Goal: Communication & Community: Answer question/provide support

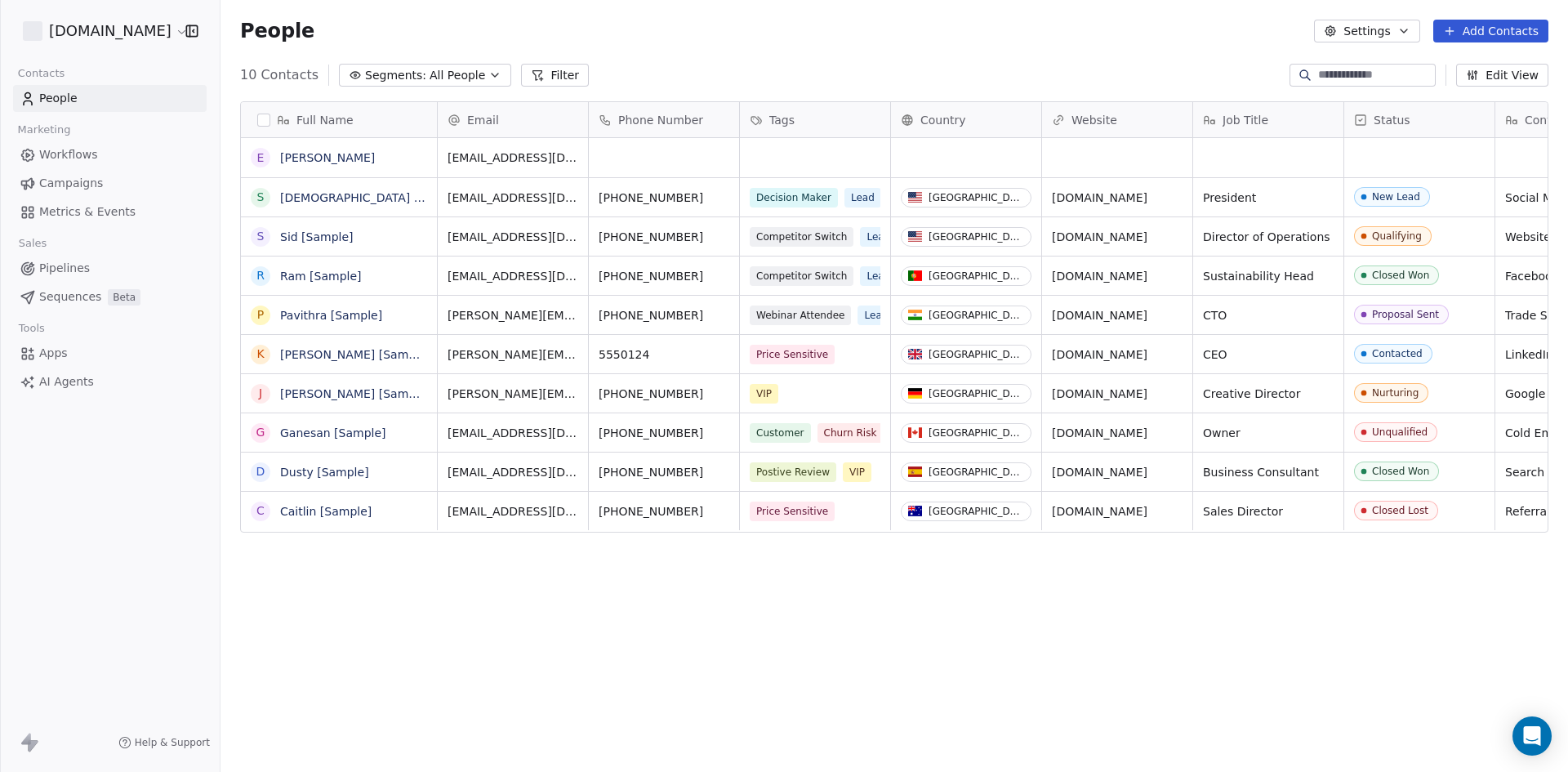
scroll to position [666, 1336]
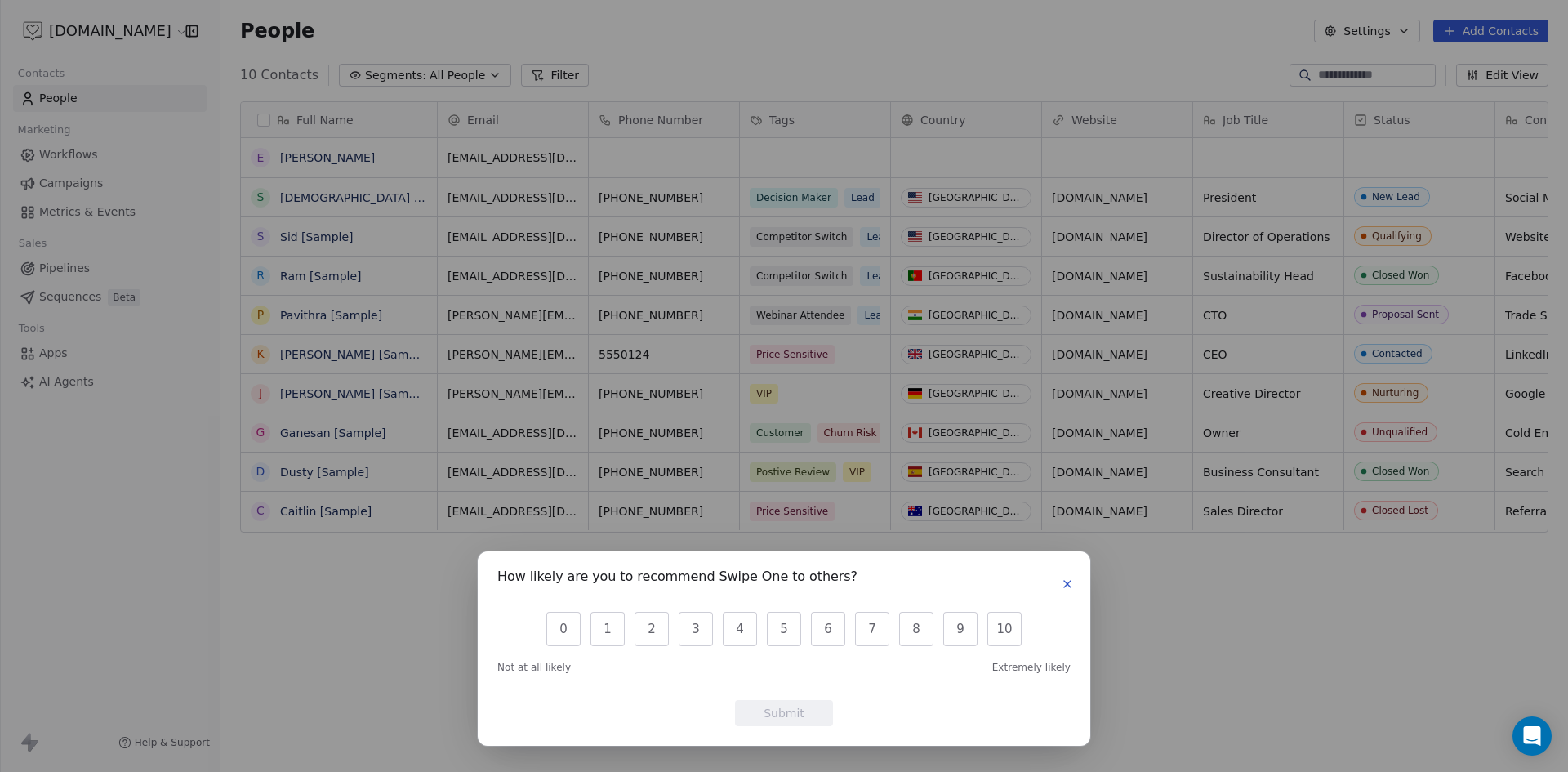
click at [1064, 587] on icon "button" at bounding box center [1067, 583] width 7 height 7
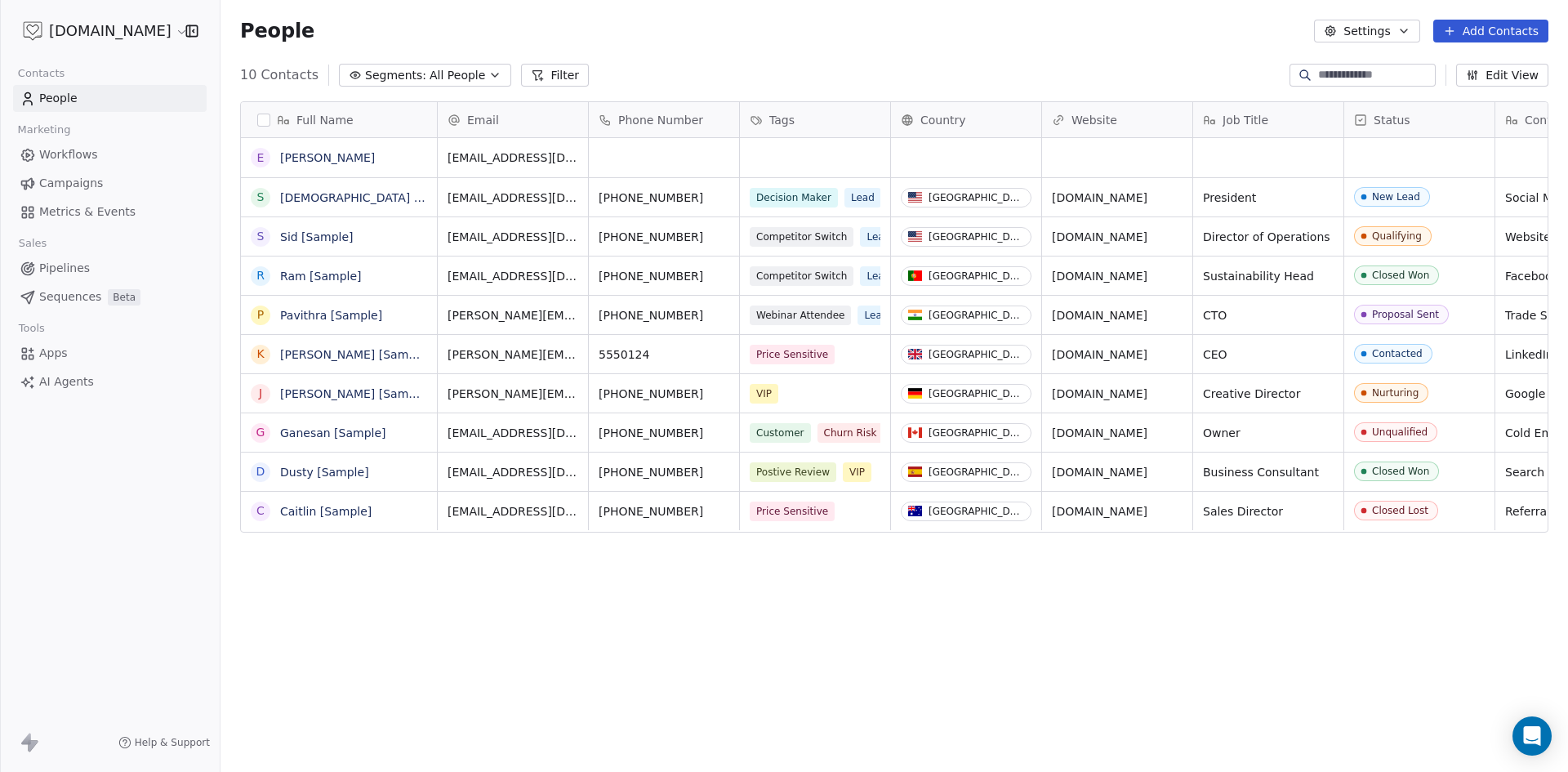
click at [111, 29] on html "ContentInspires.com Contacts People Marketing Workflows Campaigns Metrics & Eve…" at bounding box center [784, 386] width 1568 height 772
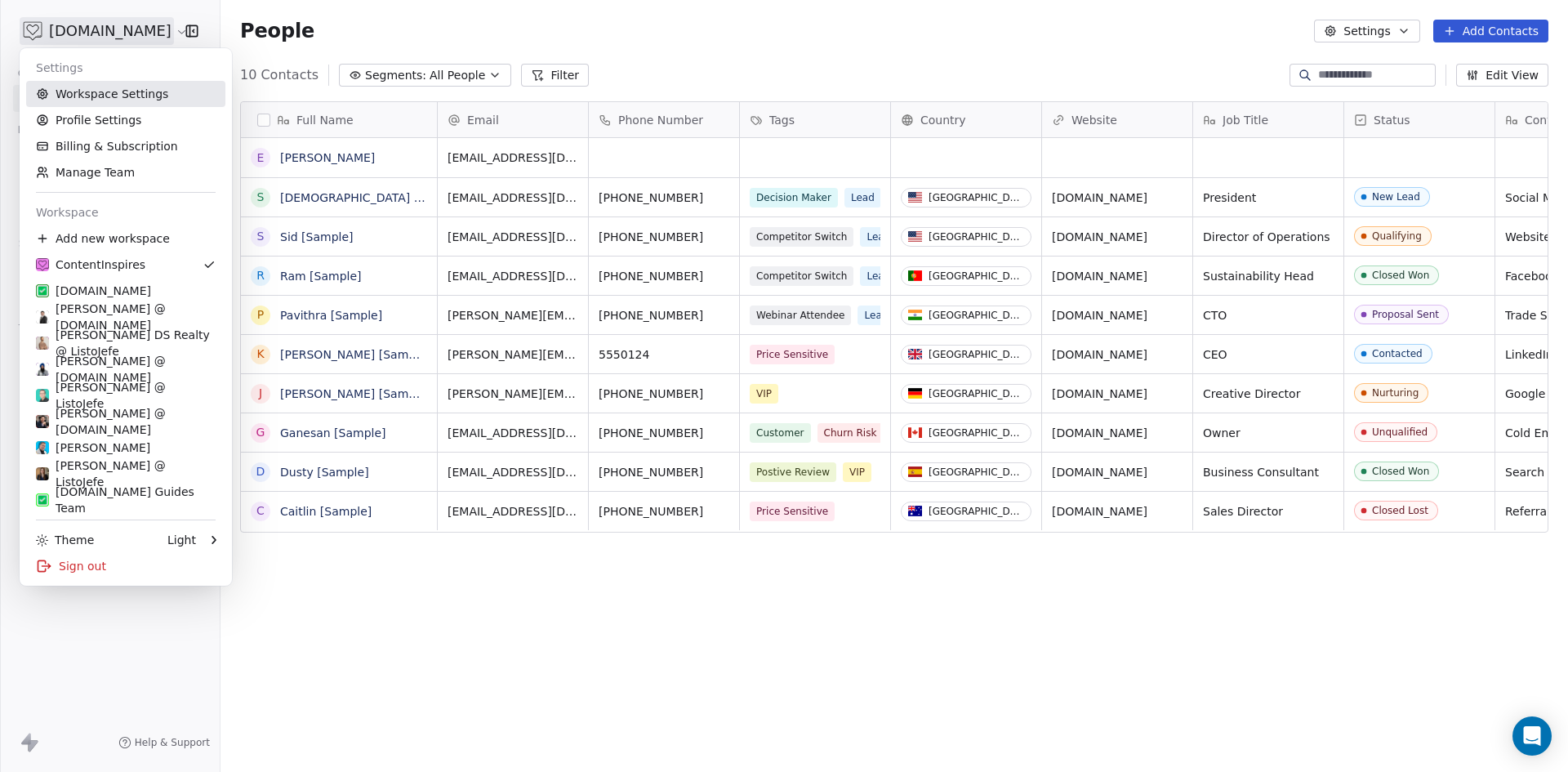
click at [71, 101] on link "Workspace Settings" at bounding box center [126, 94] width 199 height 27
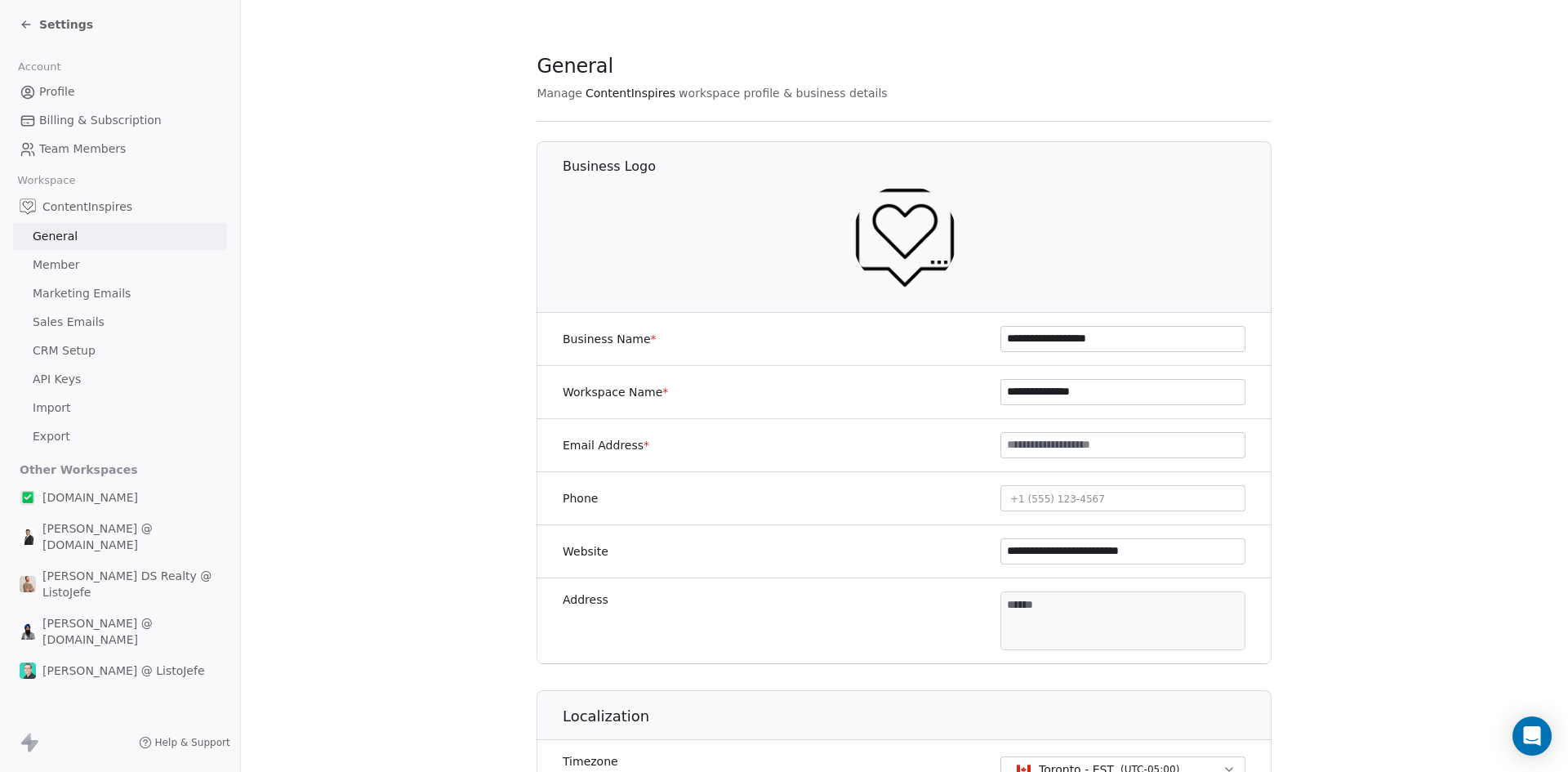
click at [59, 29] on span "Settings" at bounding box center [65, 24] width 54 height 16
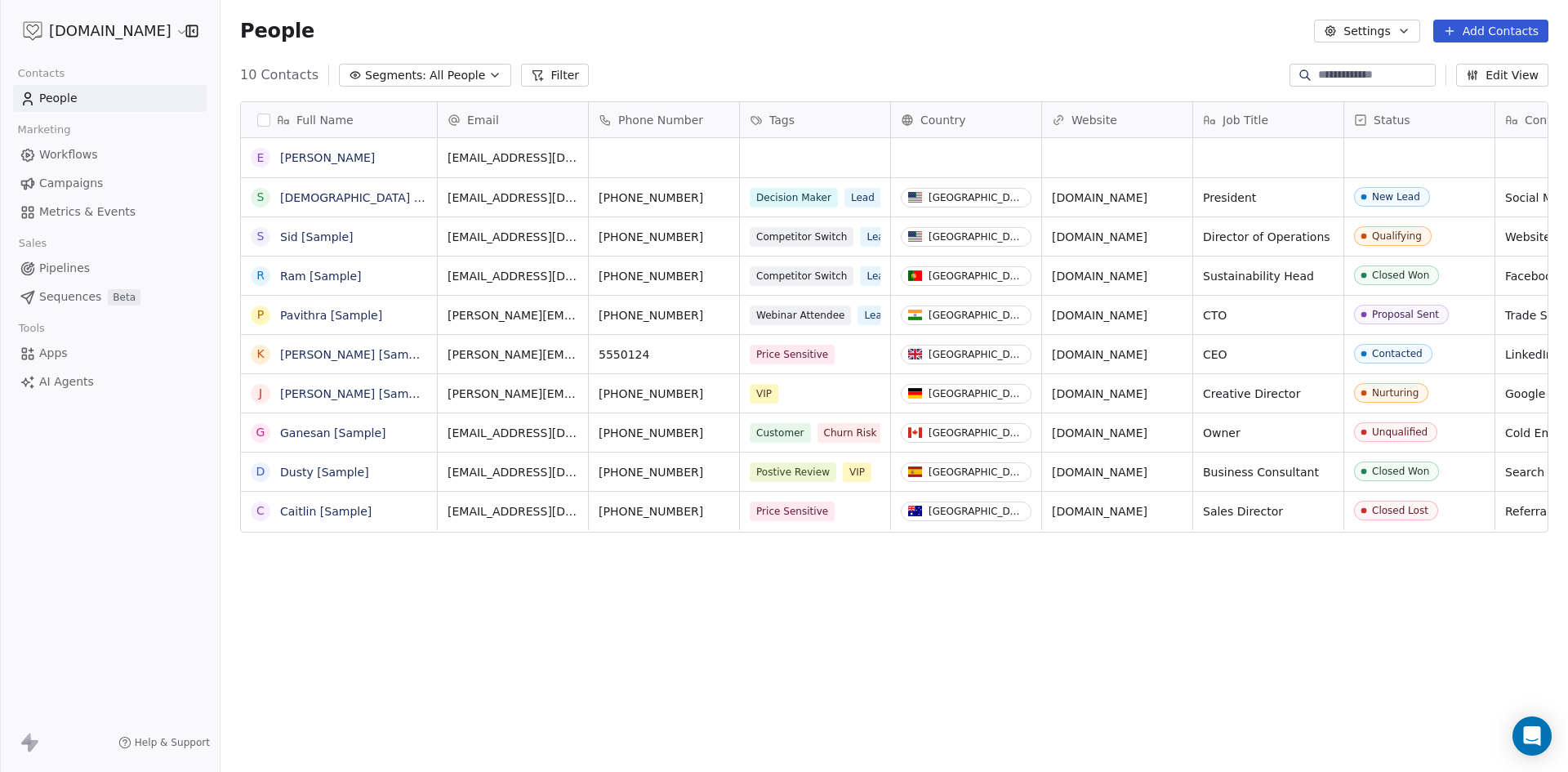
scroll to position [666, 1336]
click at [81, 28] on html "ContentInspires.com Contacts People Marketing Workflows Campaigns Metrics & Eve…" at bounding box center [784, 386] width 1568 height 772
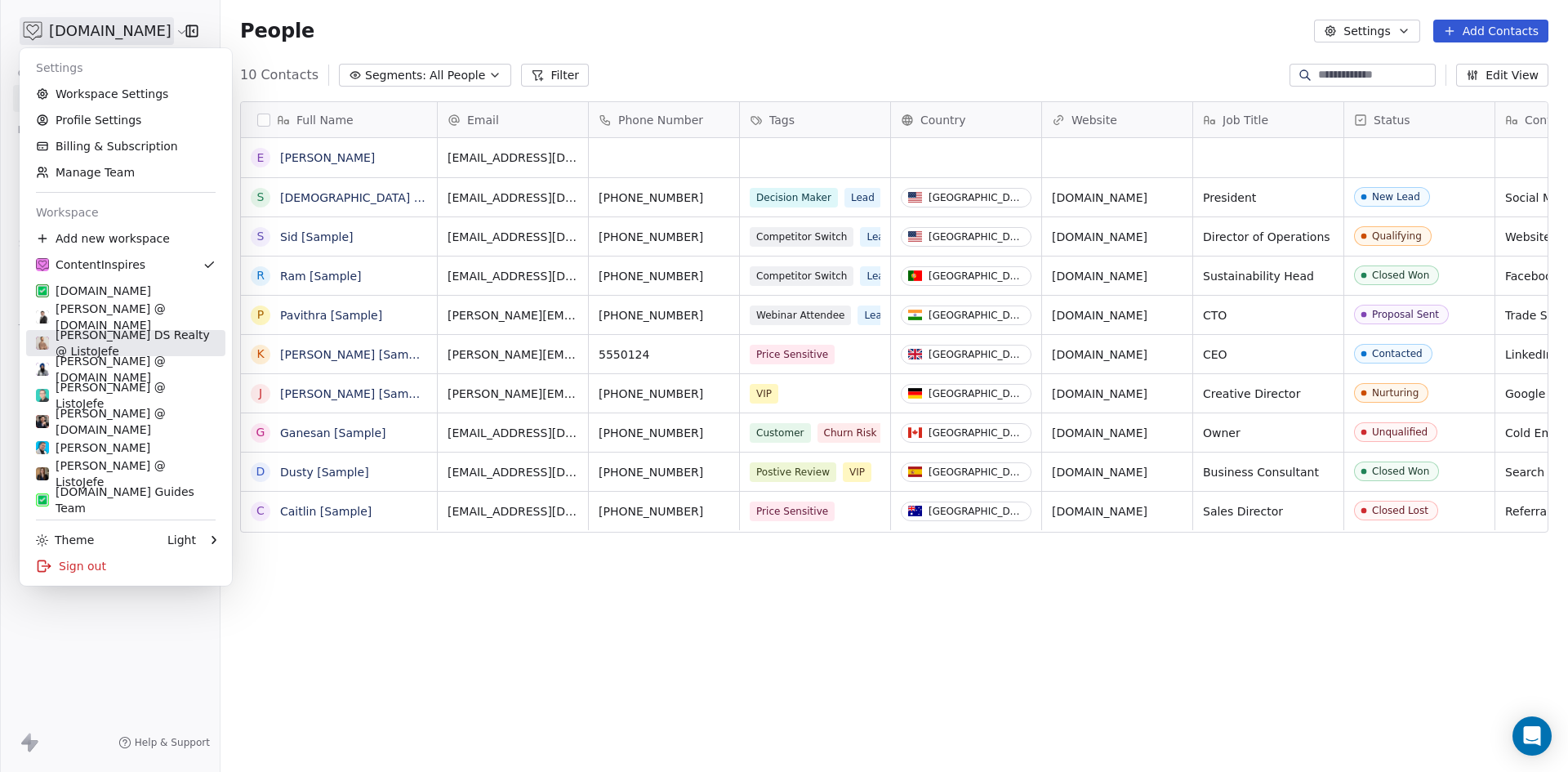
click at [108, 333] on div "[PERSON_NAME] DS Realty @ ListoJefe" at bounding box center [125, 342] width 179 height 32
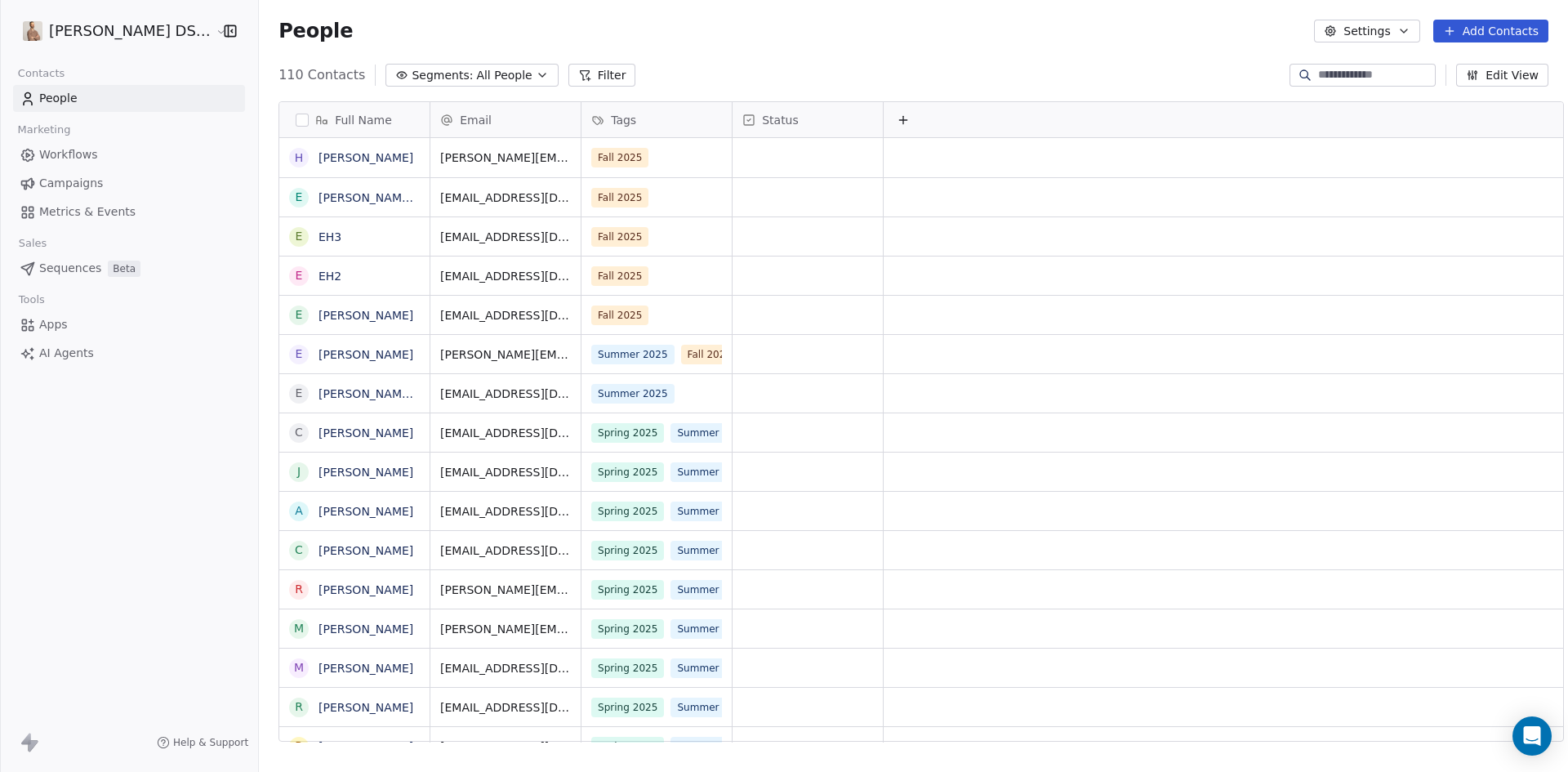
scroll to position [666, 1312]
click at [74, 155] on span "Workflows" at bounding box center [68, 155] width 59 height 17
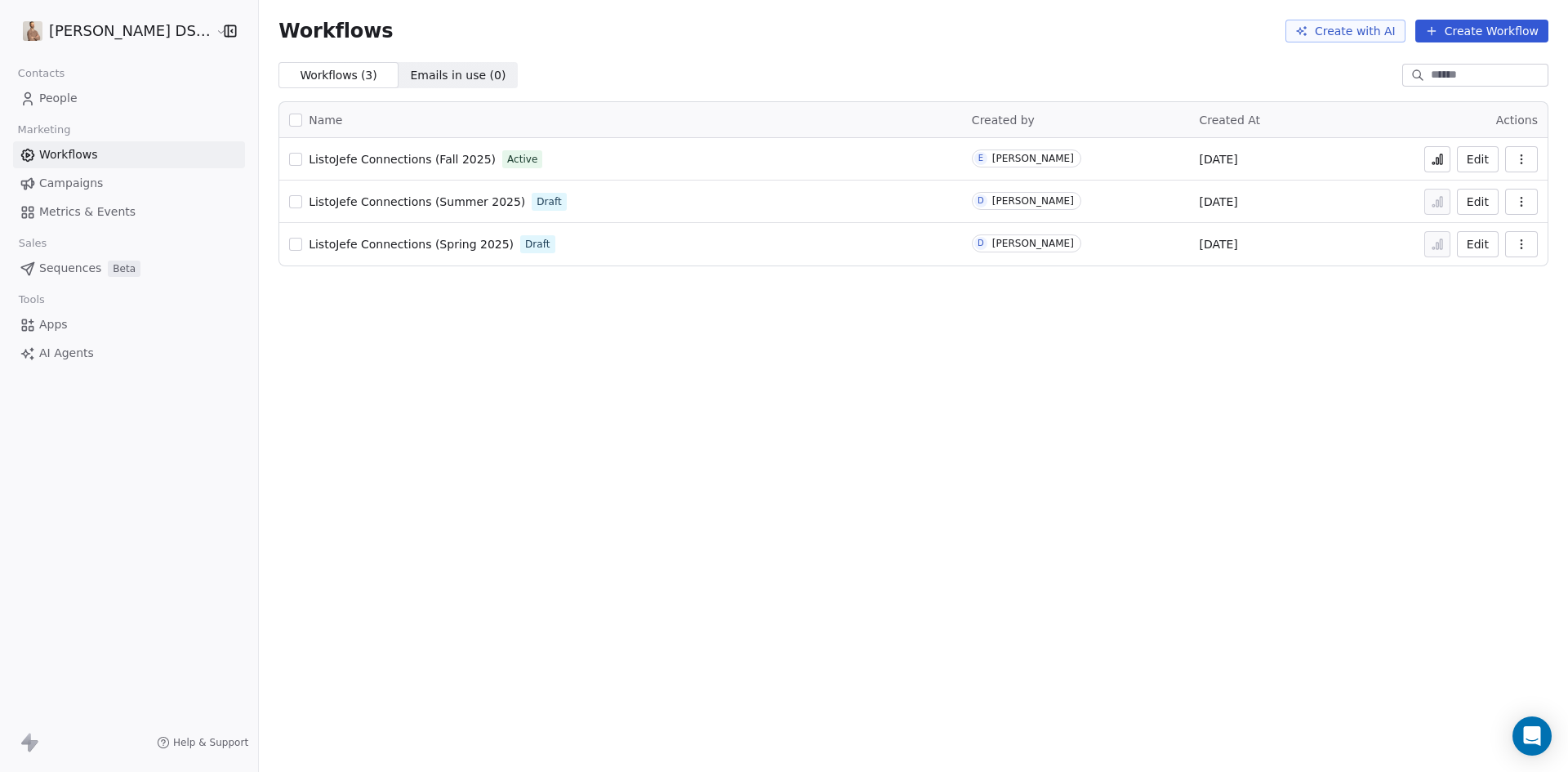
click at [360, 159] on span "ListoJefe Connections (Fall 2025)" at bounding box center [401, 159] width 187 height 13
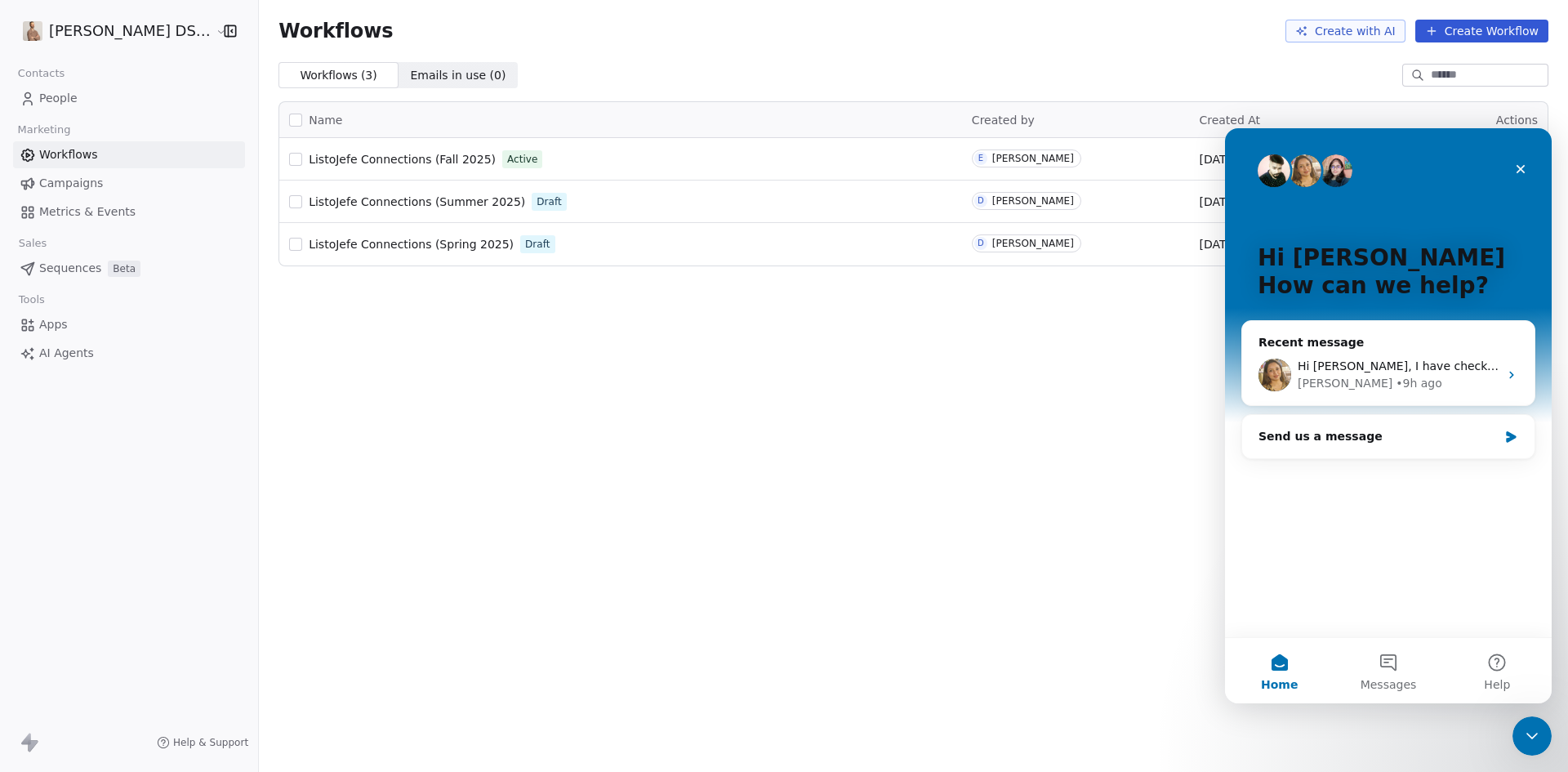
click at [72, 100] on span "People" at bounding box center [58, 99] width 38 height 17
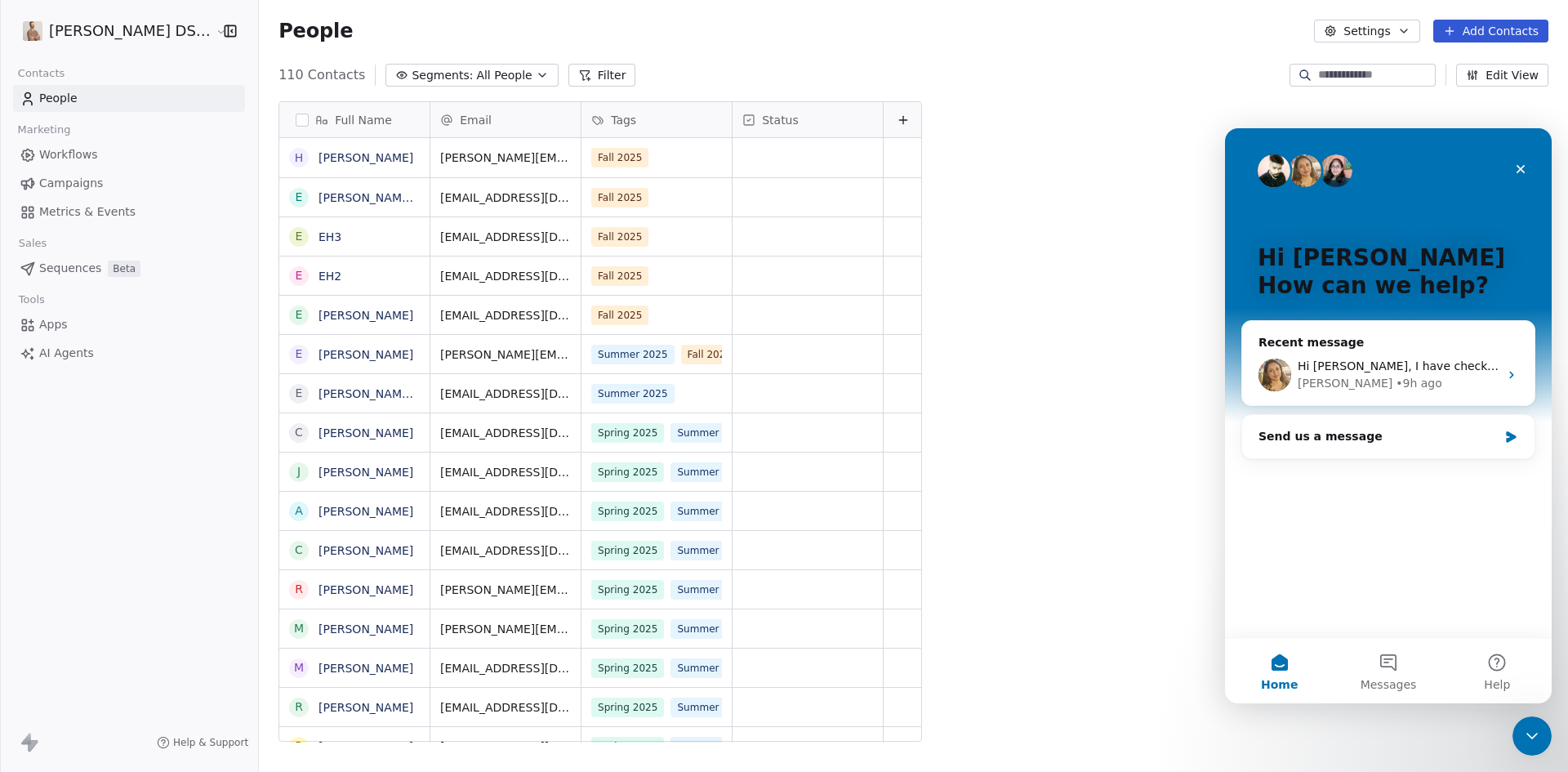
scroll to position [666, 1312]
click at [653, 193] on icon "grid" at bounding box center [656, 196] width 8 height 8
click at [1485, 23] on button "Add Contacts" at bounding box center [1490, 31] width 115 height 23
click at [1492, 68] on span "Create new contact" at bounding box center [1499, 66] width 112 height 17
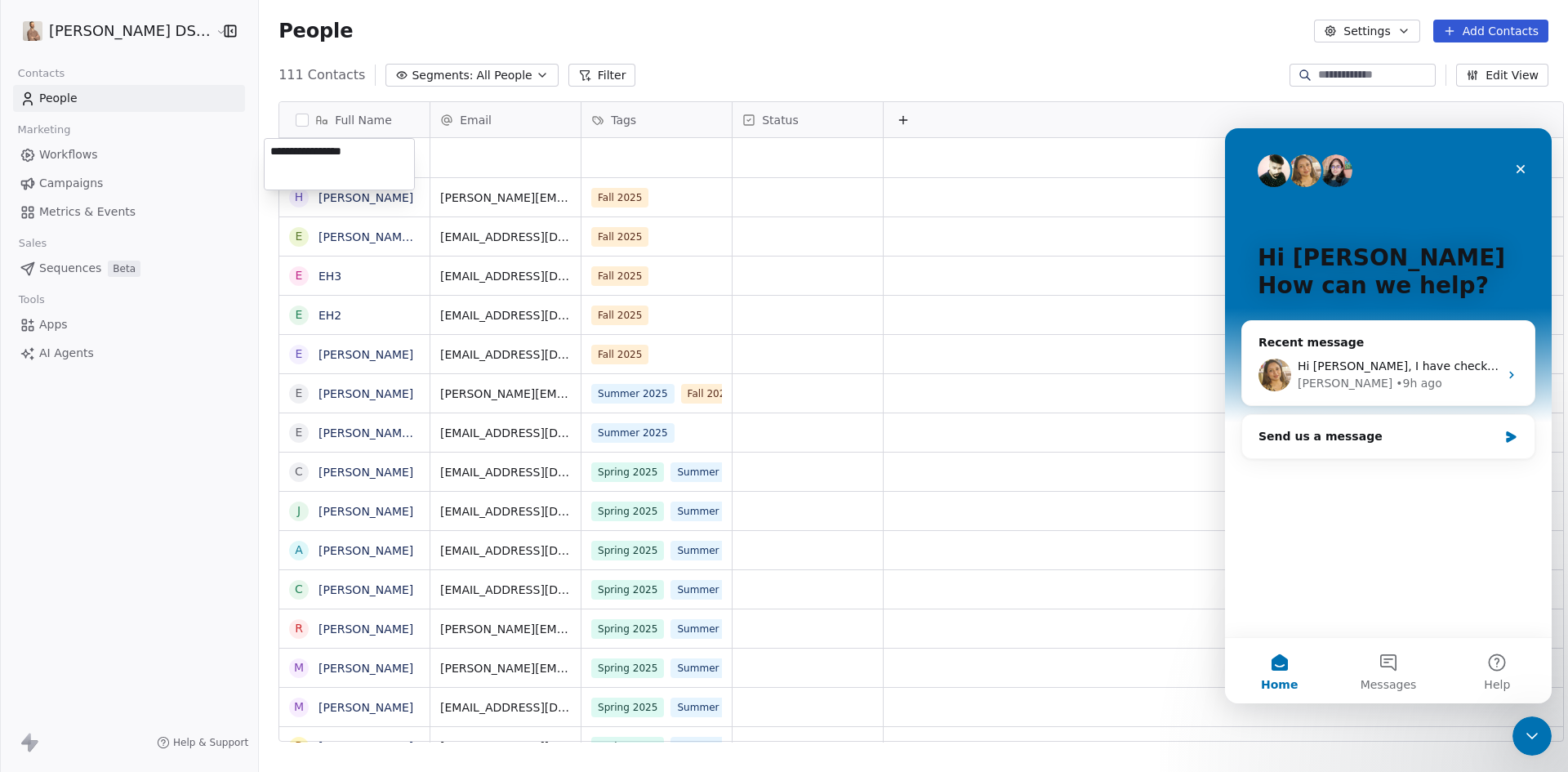
type textarea "**********"
click at [452, 155] on html "[PERSON_NAME] DS Realty Contacts People Marketing Workflows Campaigns Metrics &…" at bounding box center [784, 386] width 1568 height 772
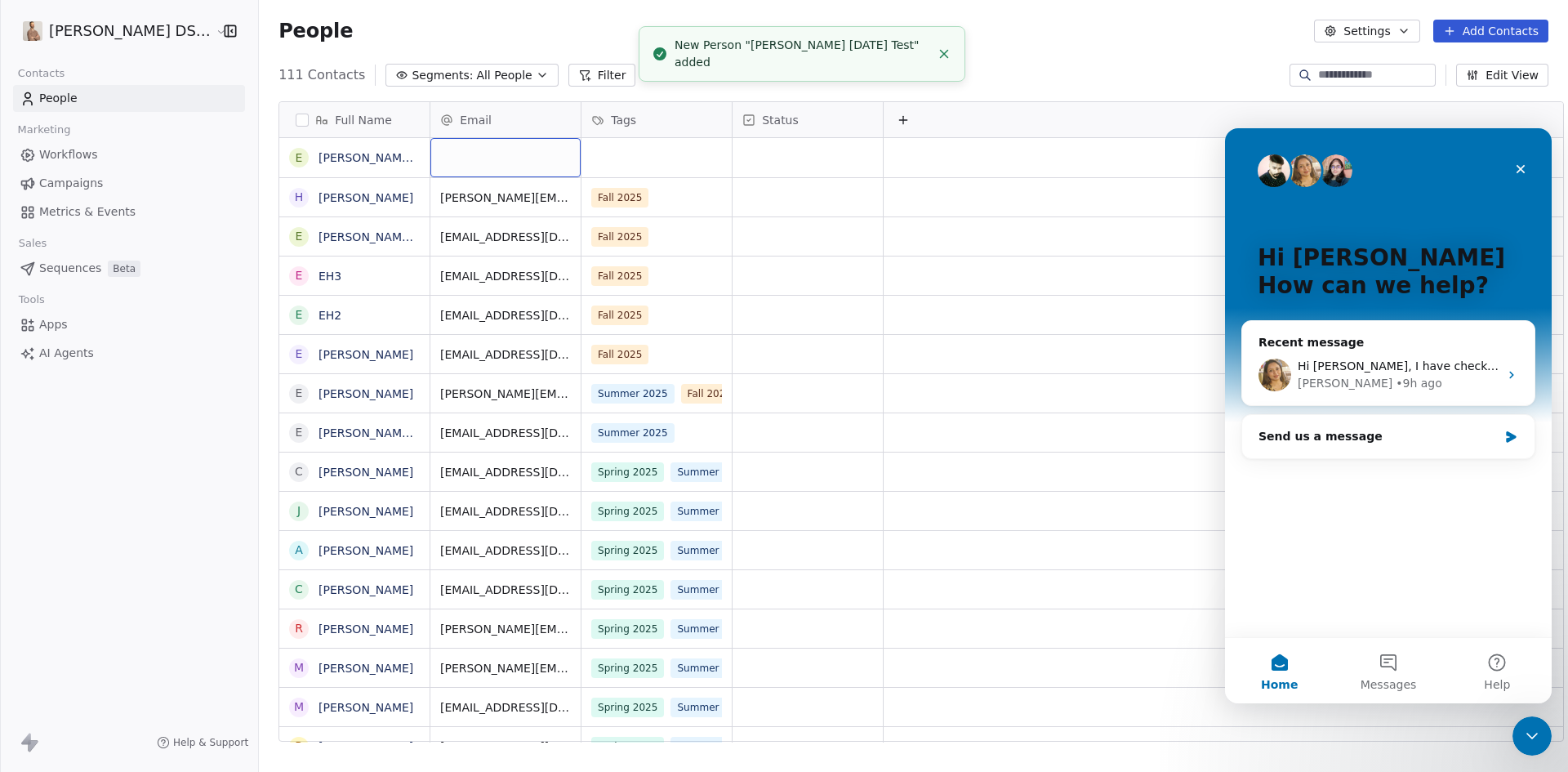
click at [481, 157] on div "grid" at bounding box center [506, 156] width 150 height 39
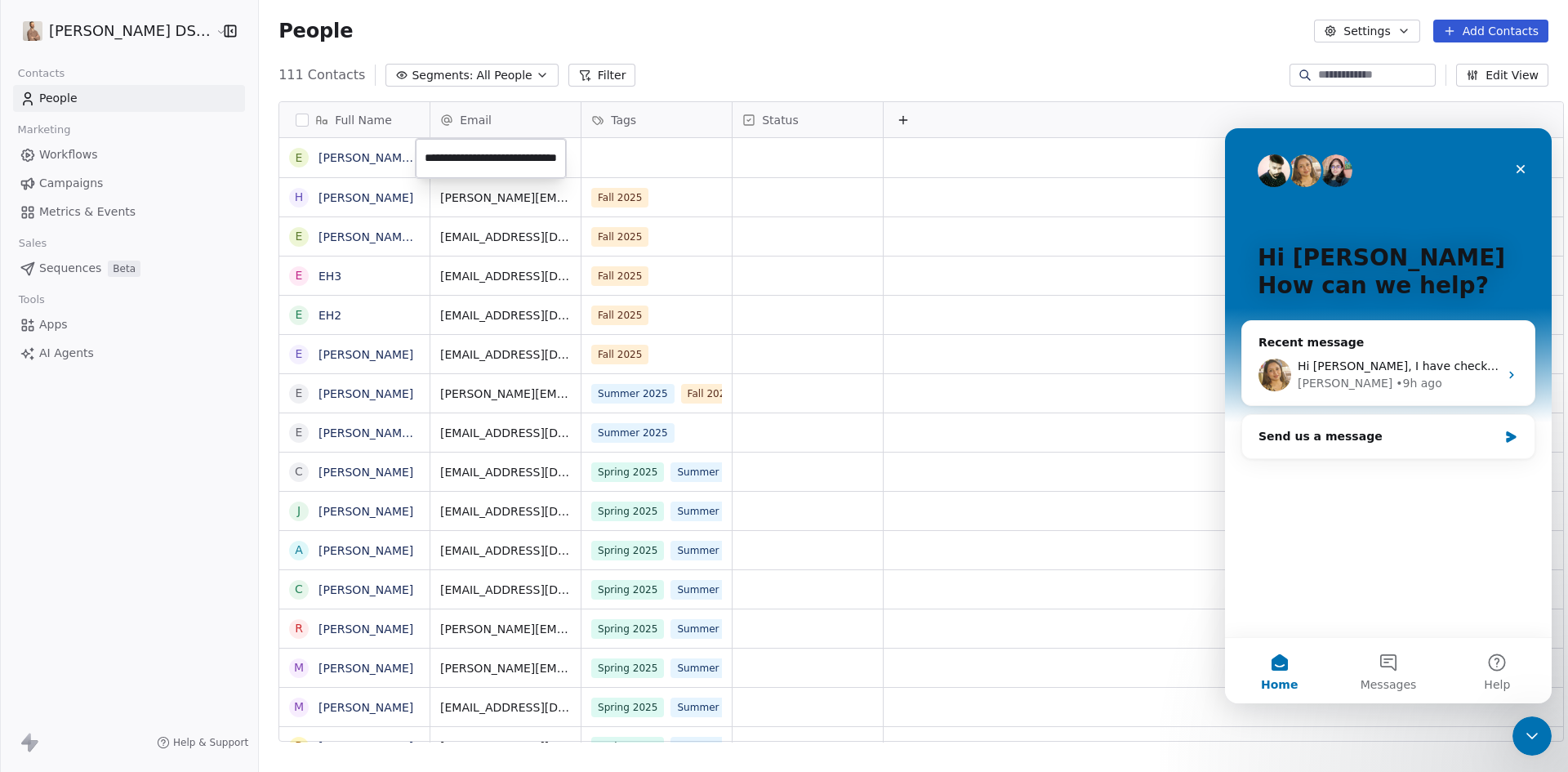
click at [497, 156] on input "**********" at bounding box center [491, 158] width 144 height 32
type input "**********"
click at [634, 159] on div "grid" at bounding box center [656, 156] width 150 height 39
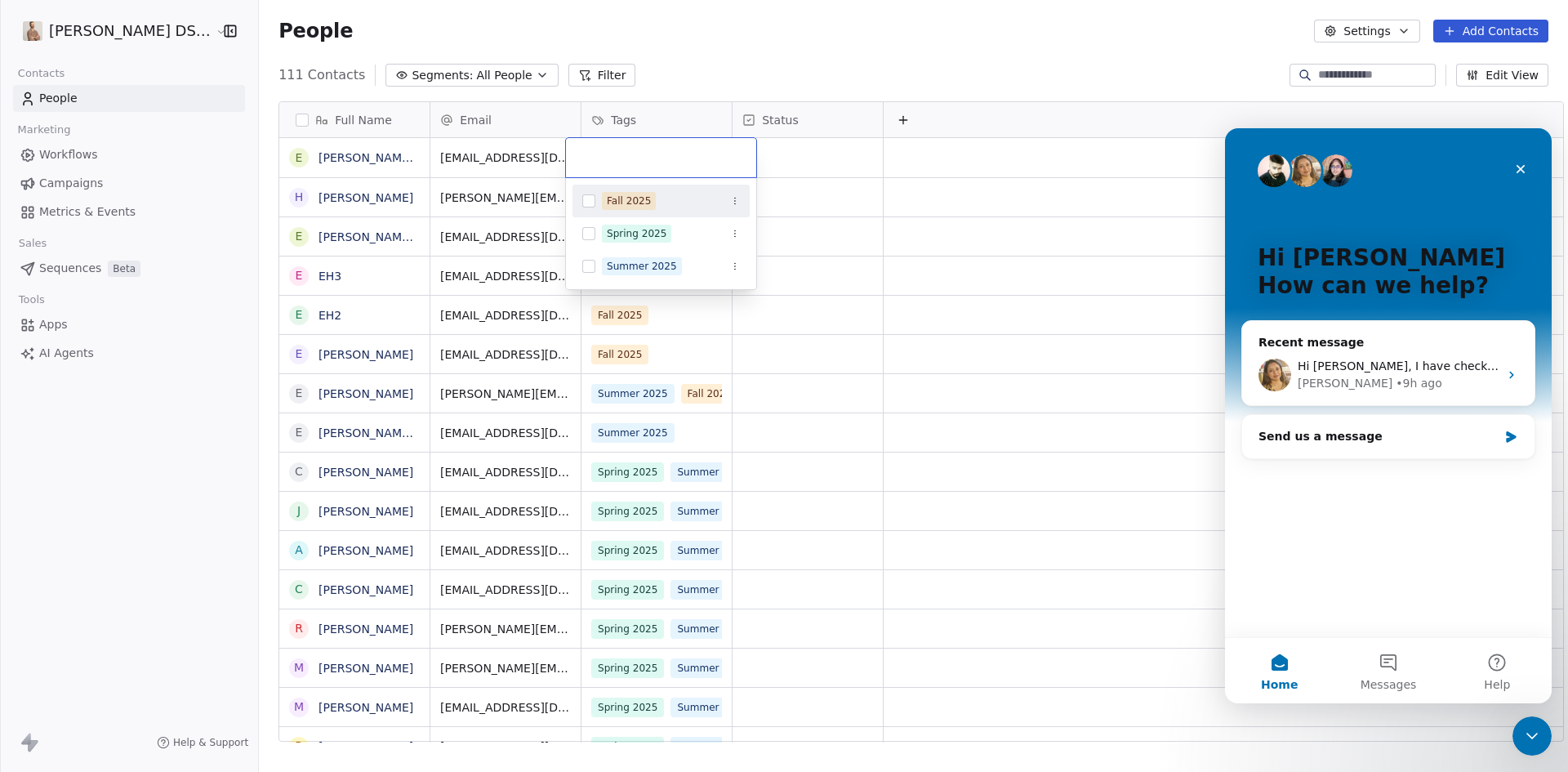
click at [628, 196] on div "Fall 2025" at bounding box center [629, 200] width 44 height 14
click at [736, 52] on html "[PERSON_NAME] DS Realty Contacts People Marketing Workflows Campaigns Metrics &…" at bounding box center [784, 386] width 1568 height 772
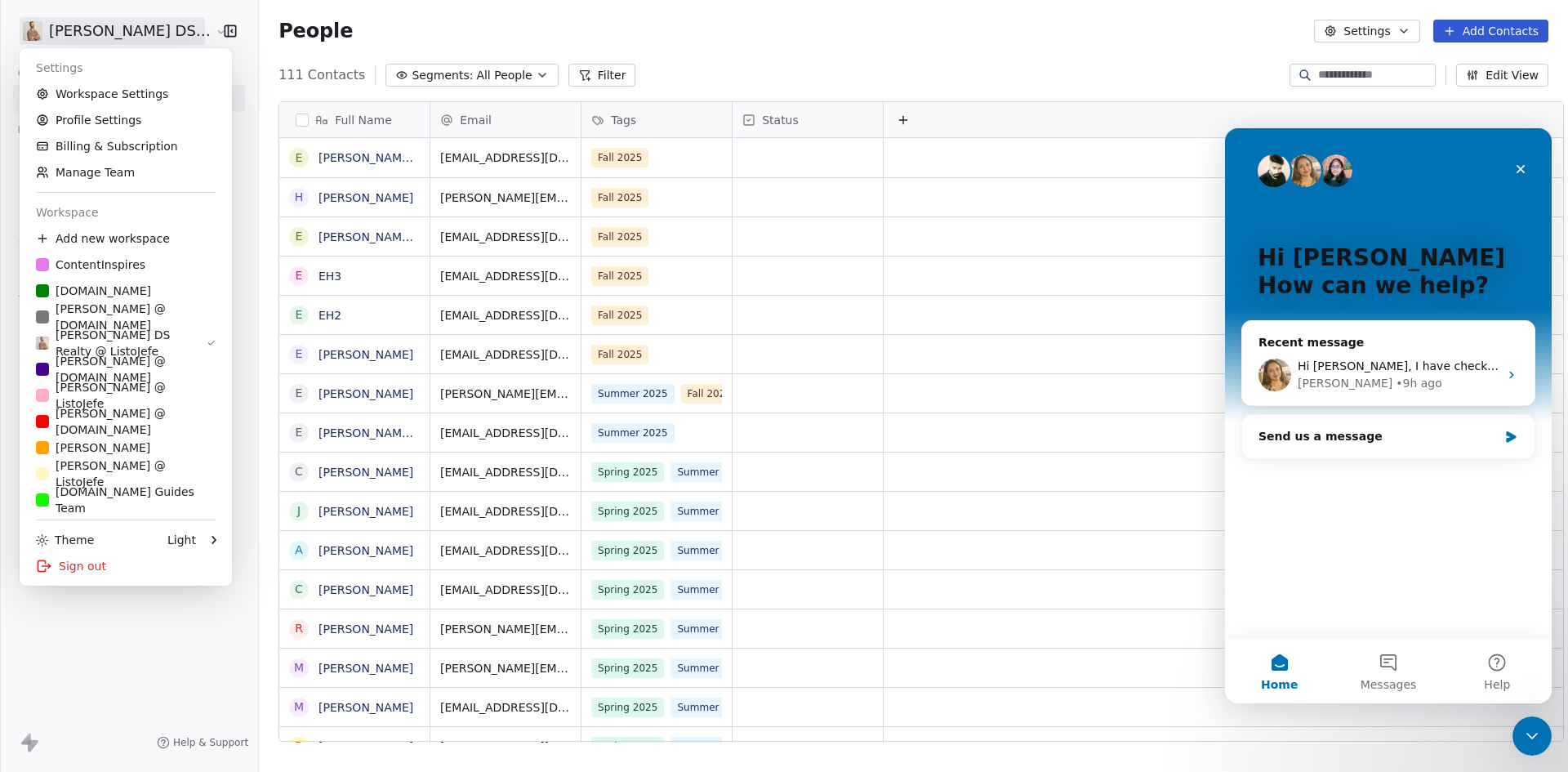
click at [123, 36] on html "[PERSON_NAME] DS Realty Contacts People Marketing Workflows Campaigns Metrics &…" at bounding box center [784, 386] width 1568 height 772
click at [69, 375] on div "[PERSON_NAME] @ [DOMAIN_NAME]" at bounding box center [125, 369] width 179 height 32
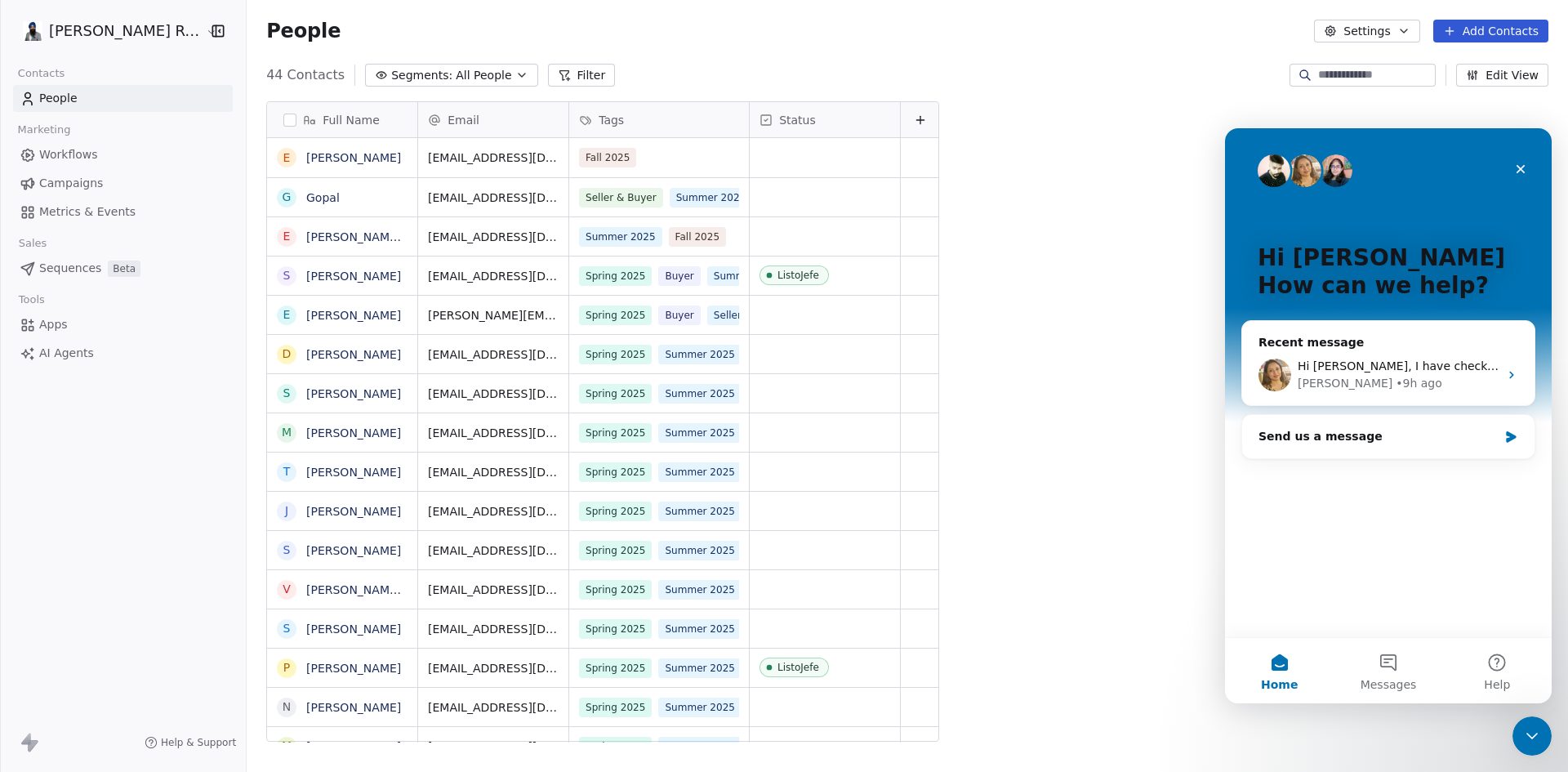
scroll to position [666, 1336]
click at [1529, 34] on button "Add Contacts" at bounding box center [1490, 31] width 115 height 23
click at [1467, 68] on span "Create new contact" at bounding box center [1499, 66] width 112 height 17
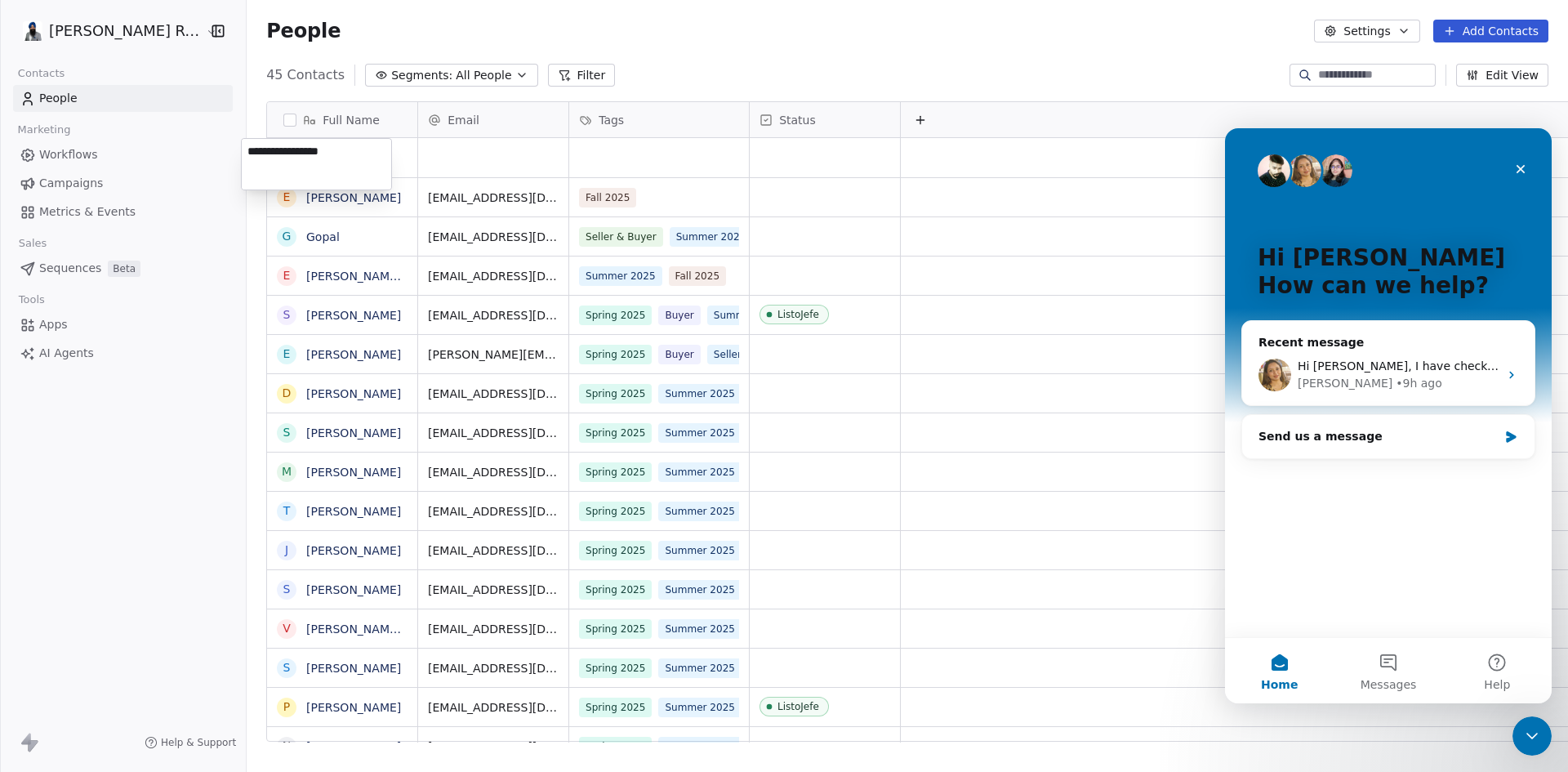
type textarea "**********"
click at [447, 156] on html "[PERSON_NAME] Re/Max Contacts People Marketing Workflows Campaigns Metrics & Ev…" at bounding box center [784, 386] width 1568 height 772
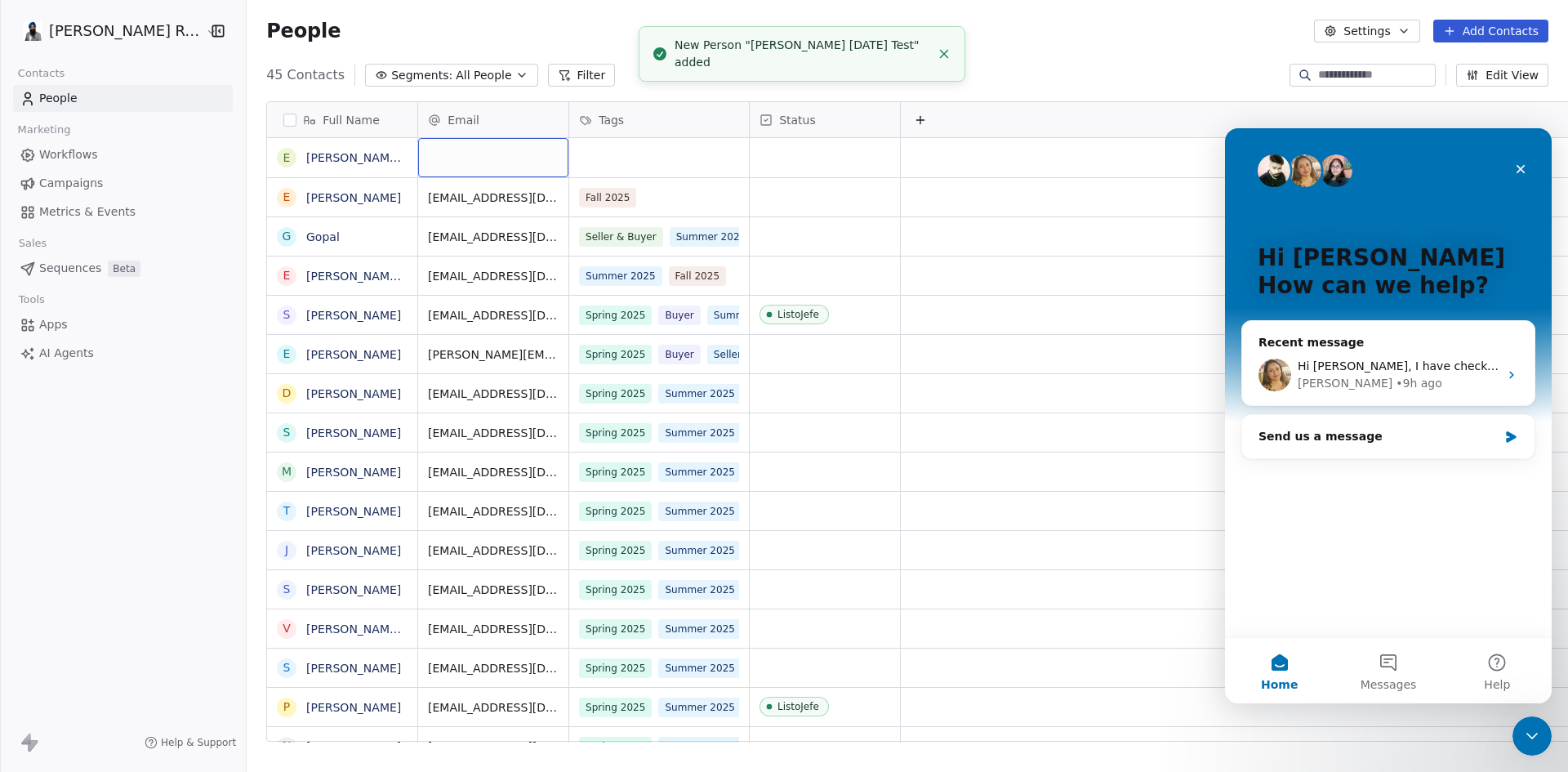
click at [447, 156] on div "grid" at bounding box center [493, 156] width 150 height 39
click at [444, 154] on div "grid" at bounding box center [493, 156] width 150 height 39
click at [436, 154] on div "grid" at bounding box center [493, 156] width 150 height 39
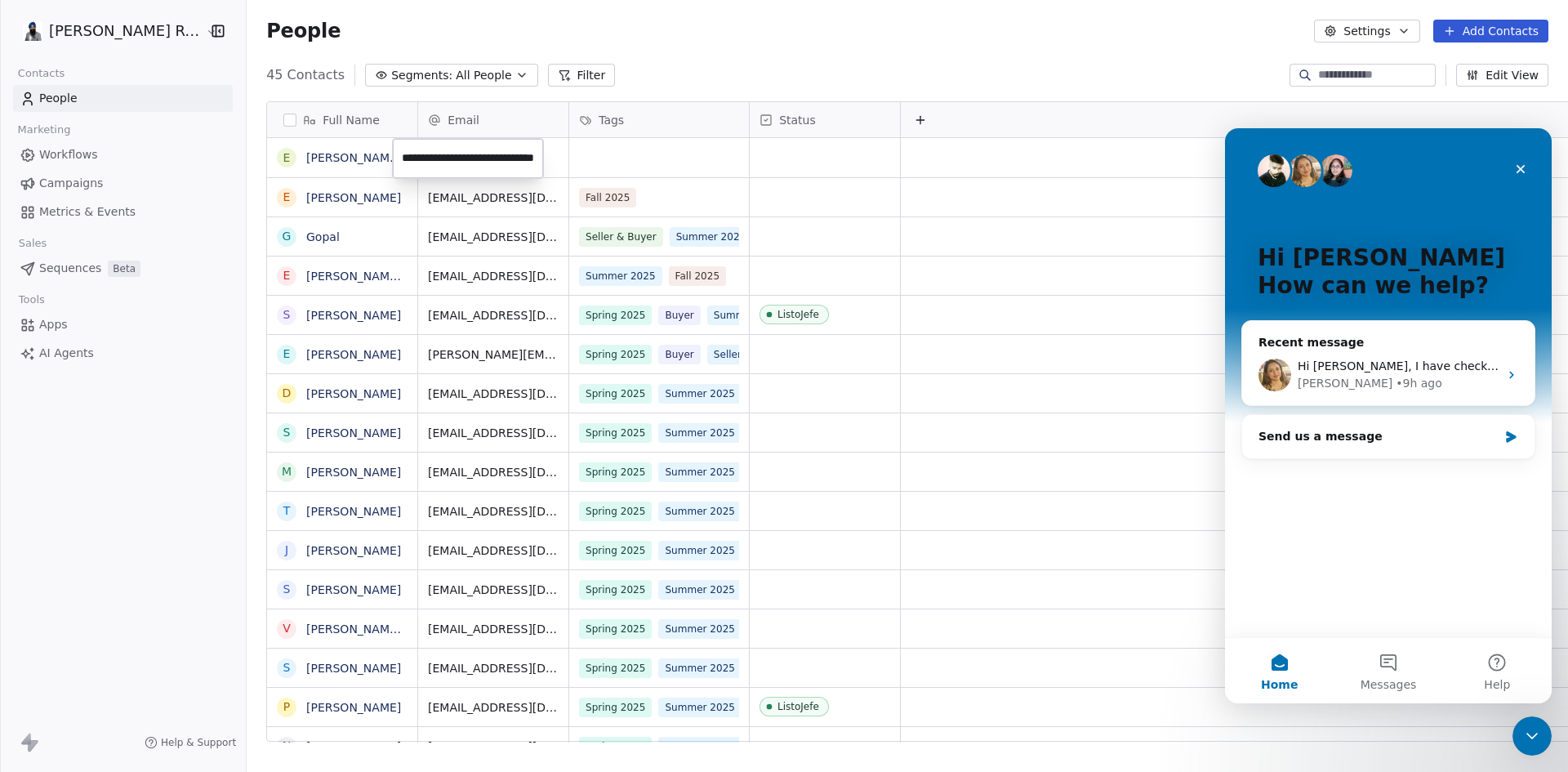
scroll to position [0, 50]
click at [472, 156] on input "**********" at bounding box center [469, 158] width 144 height 32
type input "**********"
click at [596, 161] on div "grid" at bounding box center [658, 156] width 179 height 39
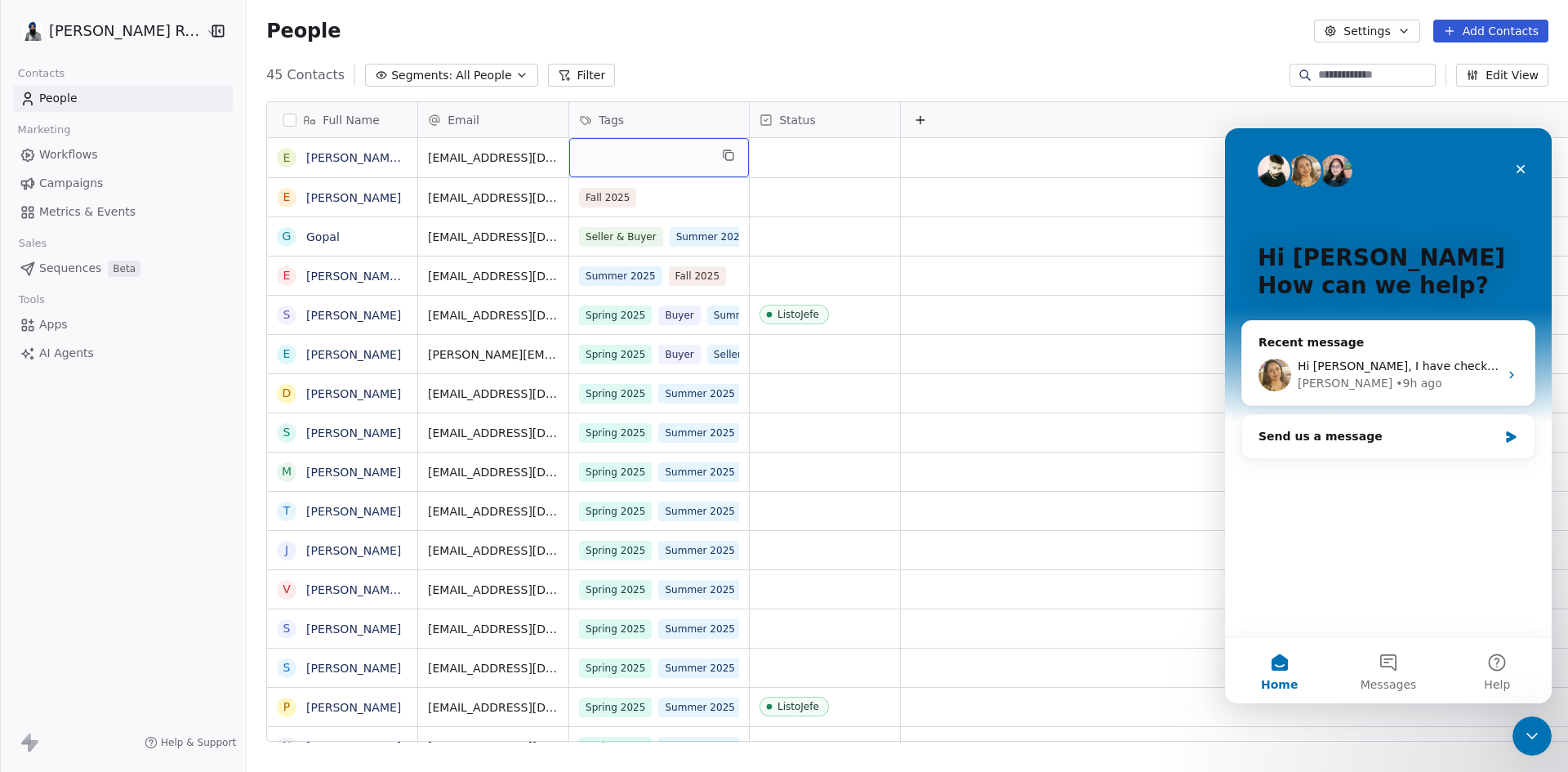
click at [596, 161] on div "grid" at bounding box center [658, 156] width 179 height 39
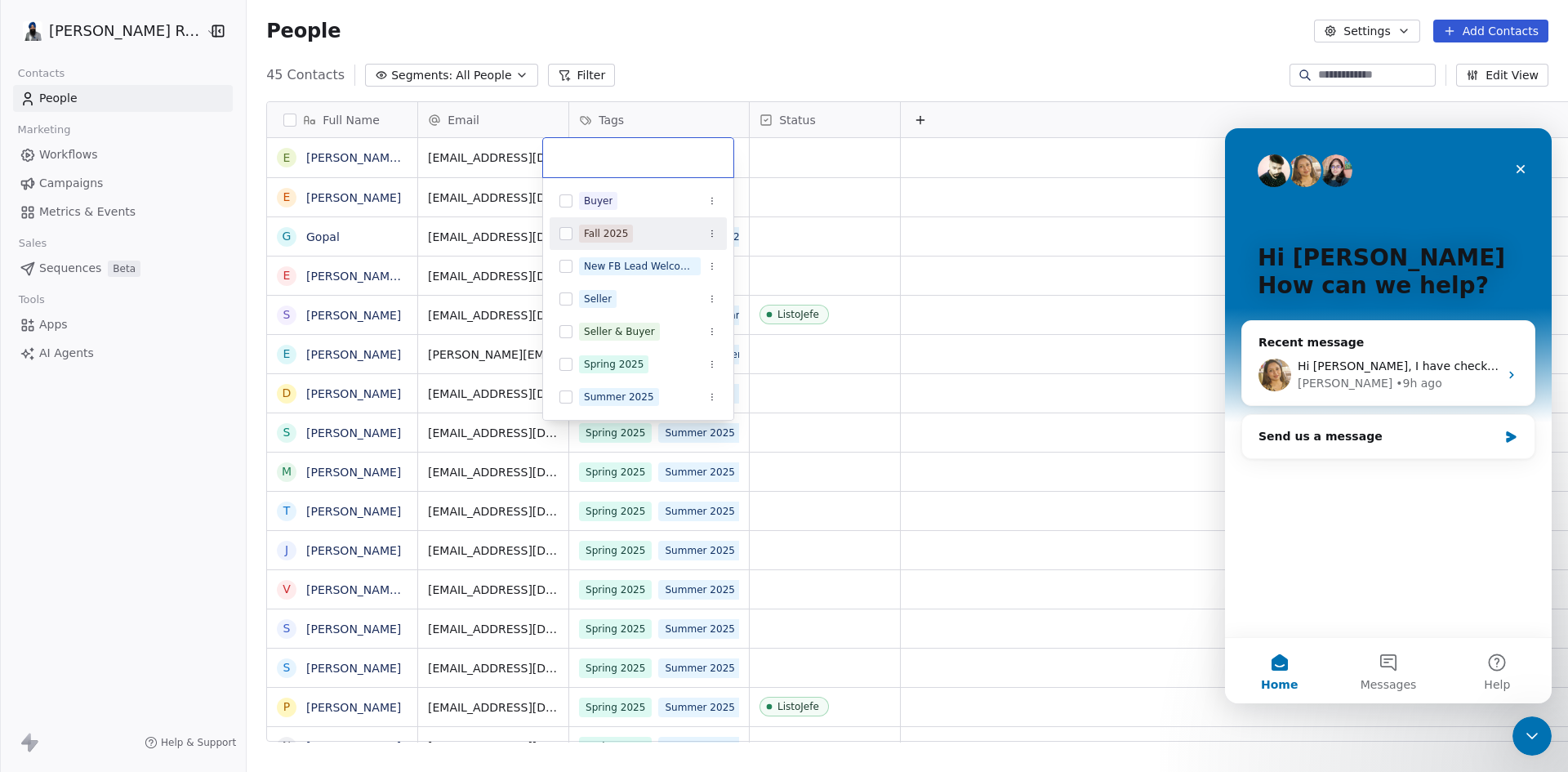
click at [570, 232] on button "Suggestions" at bounding box center [566, 233] width 13 height 13
click at [636, 67] on html "[PERSON_NAME] Re/Max Contacts People Marketing Workflows Campaigns Metrics & Ev…" at bounding box center [784, 386] width 1568 height 772
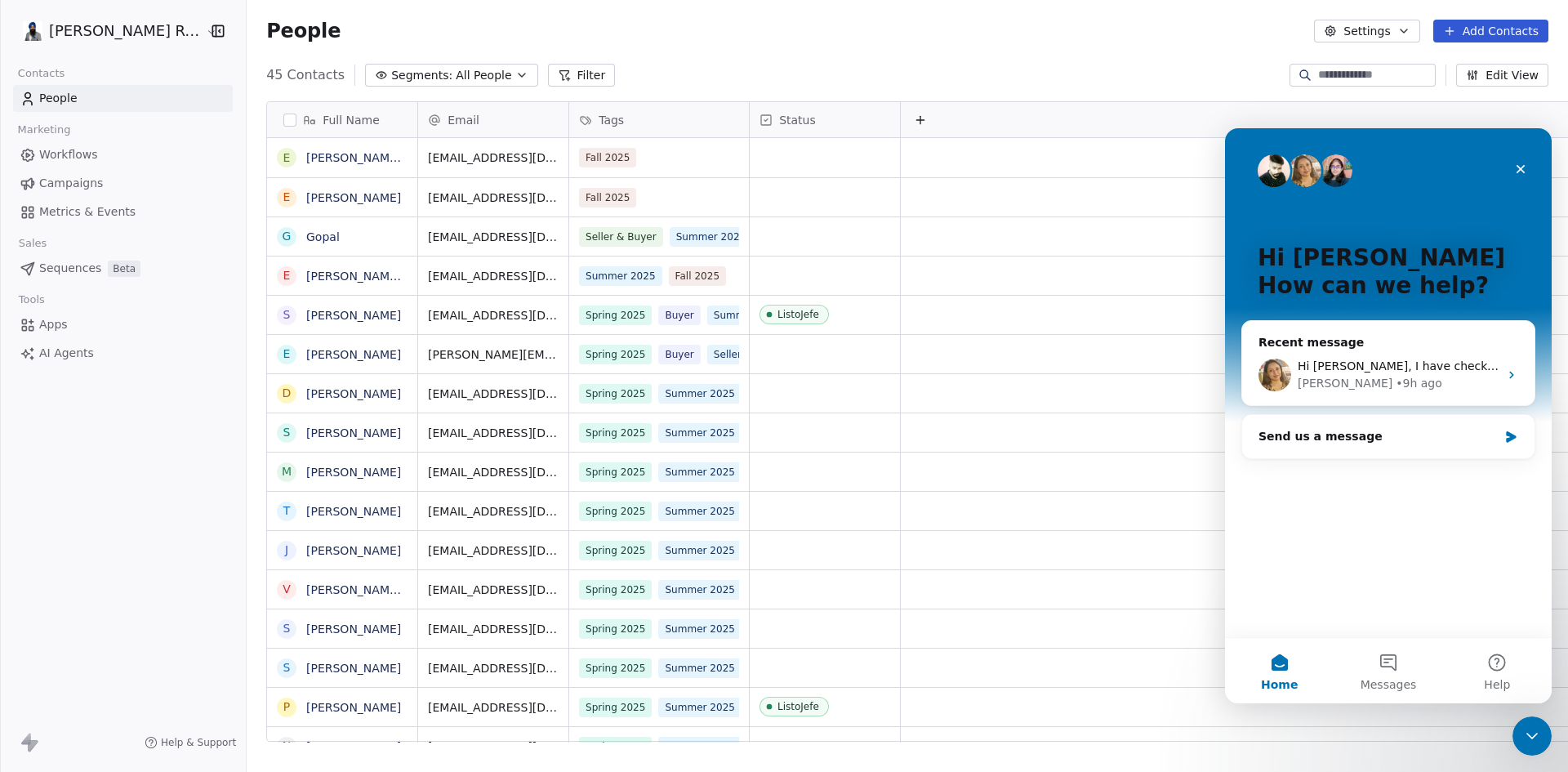
click at [118, 30] on html "[PERSON_NAME] Re/Max Contacts People Marketing Workflows Campaigns Metrics & Ev…" at bounding box center [784, 386] width 1568 height 772
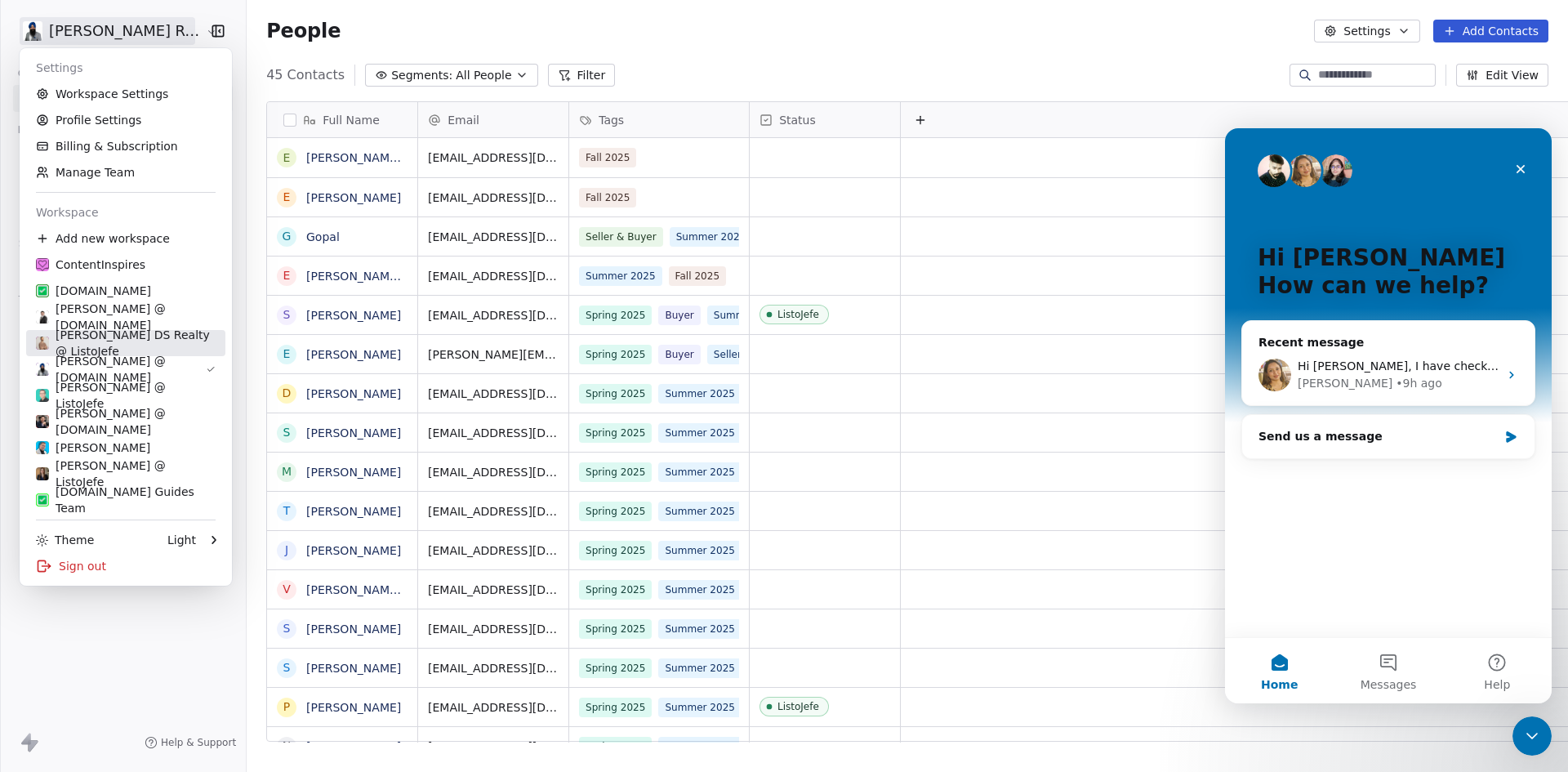
click at [83, 340] on div "[PERSON_NAME] DS Realty @ ListoJefe" at bounding box center [125, 342] width 179 height 32
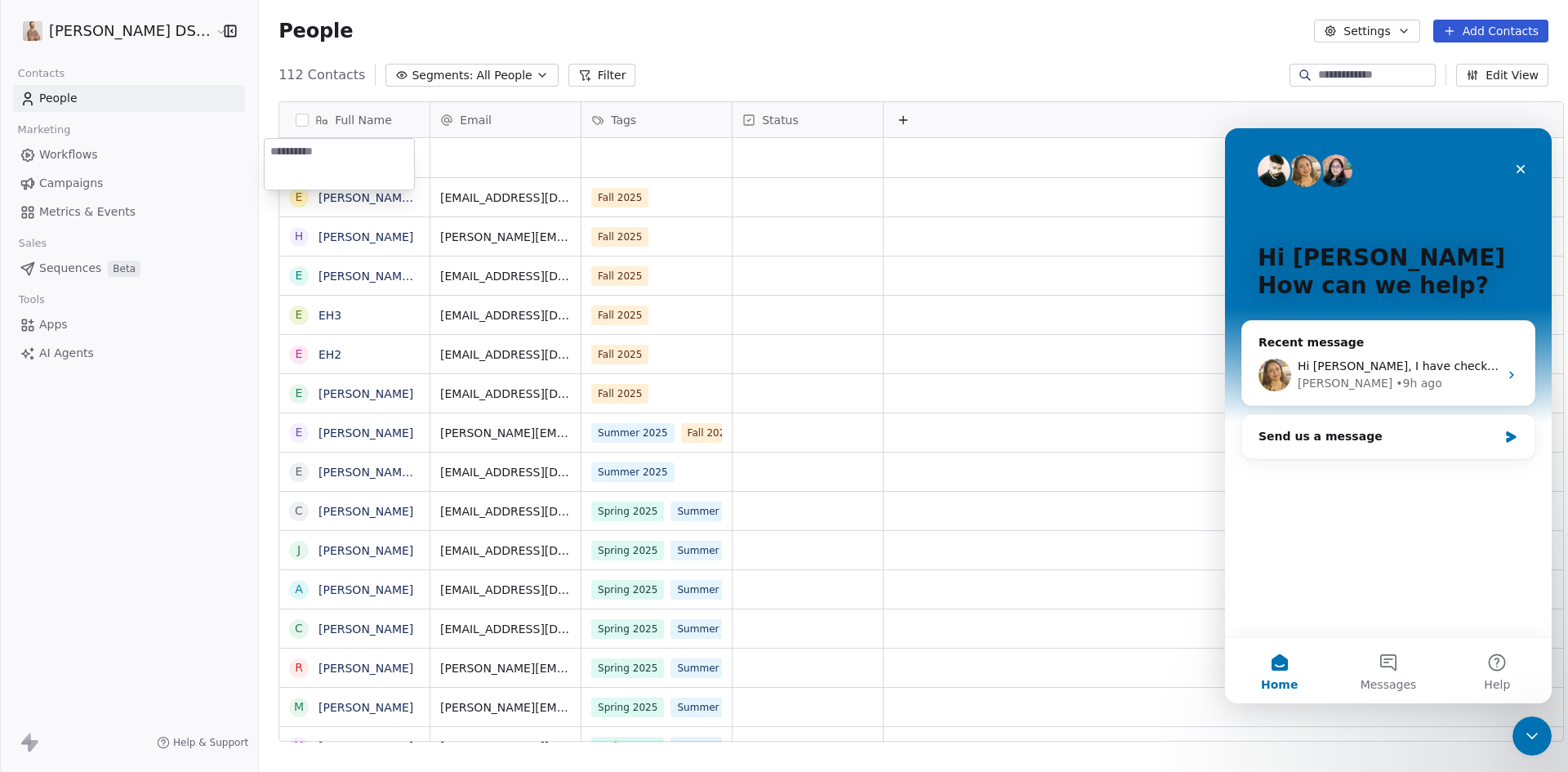
scroll to position [666, 1312]
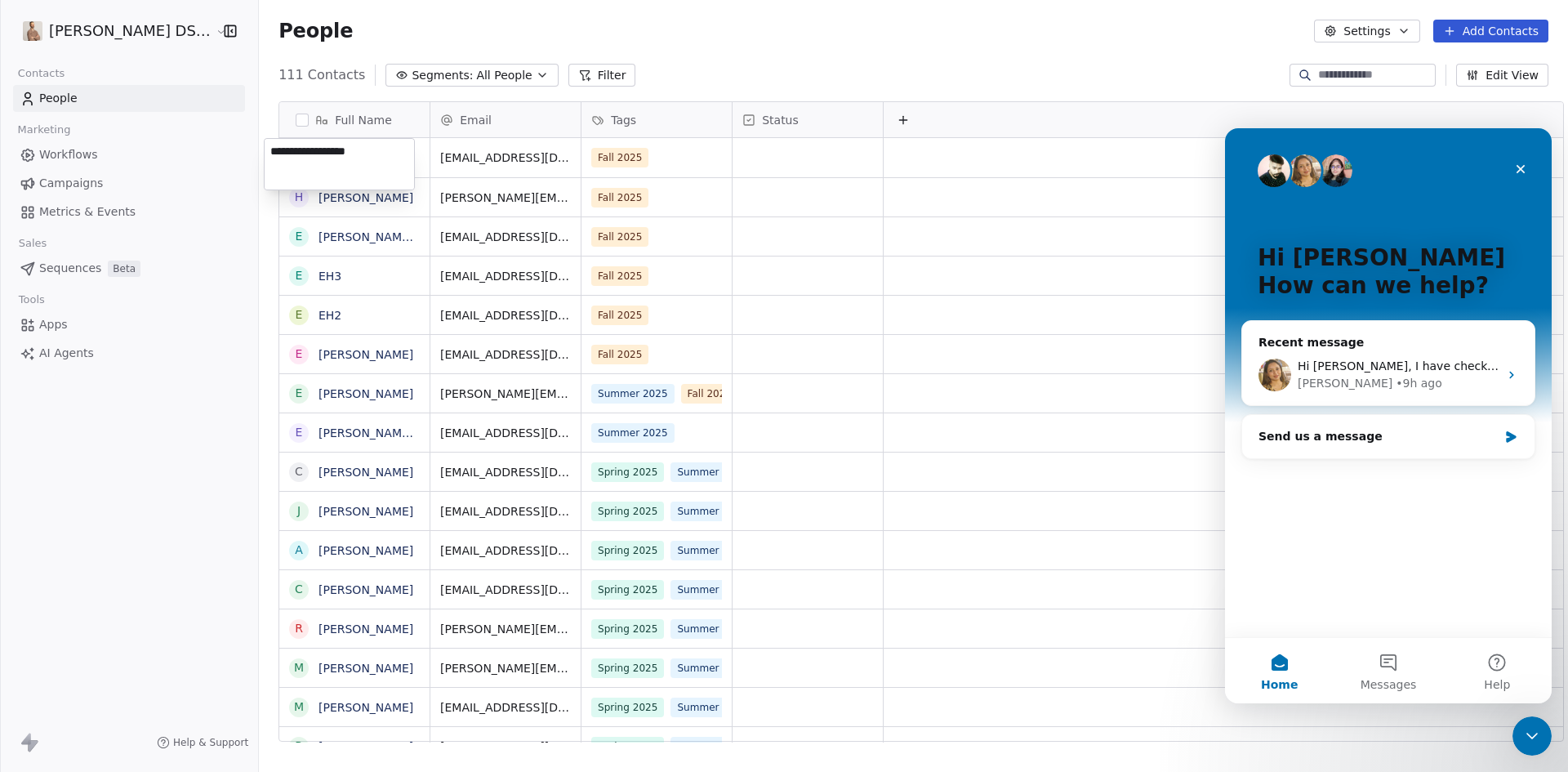
click at [678, 37] on html "[PERSON_NAME] DS Realty Contacts People Marketing Workflows Campaigns Metrics &…" at bounding box center [784, 386] width 1568 height 772
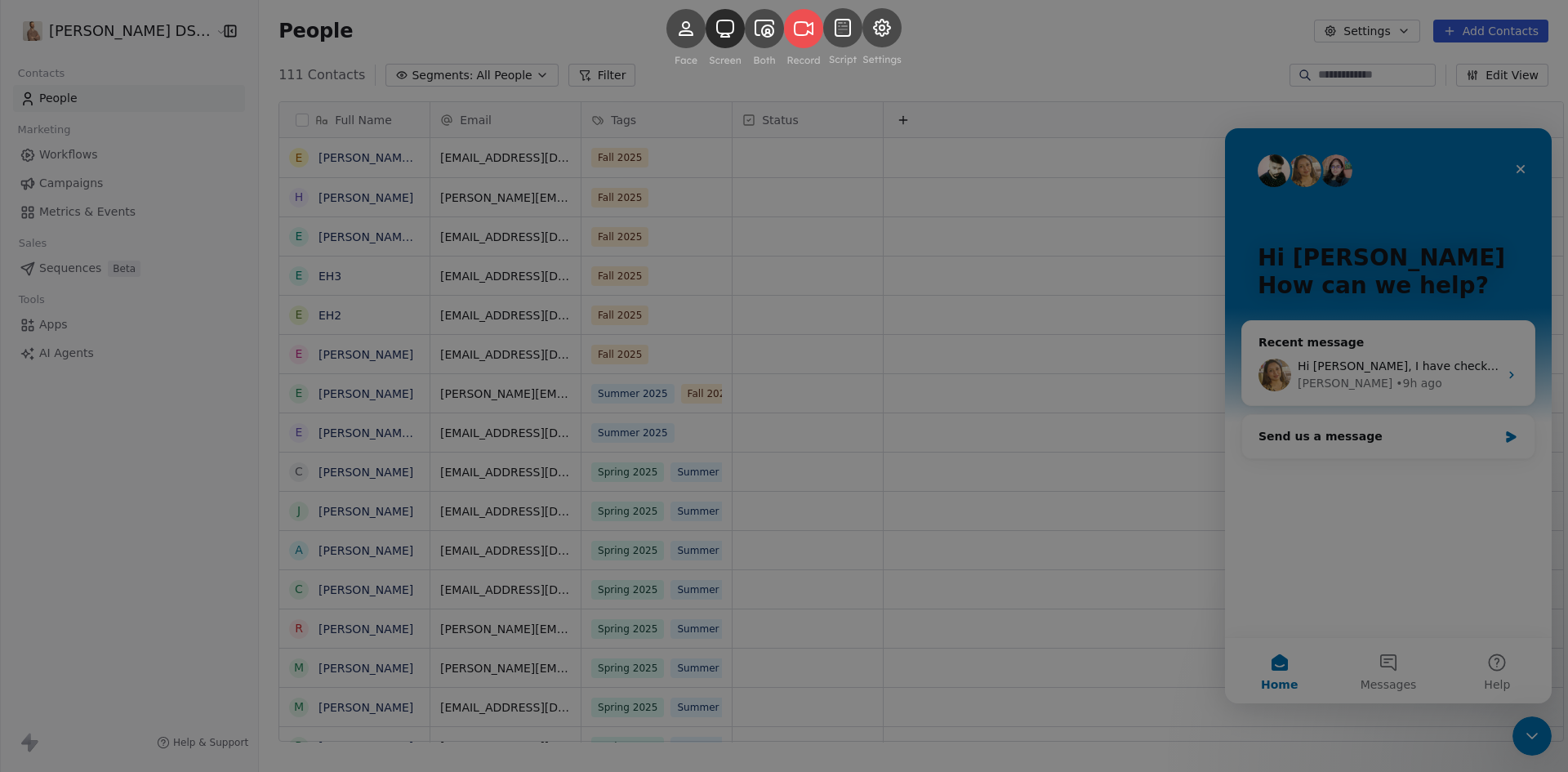
click at [811, 48] on rect at bounding box center [802, 28] width 39 height 39
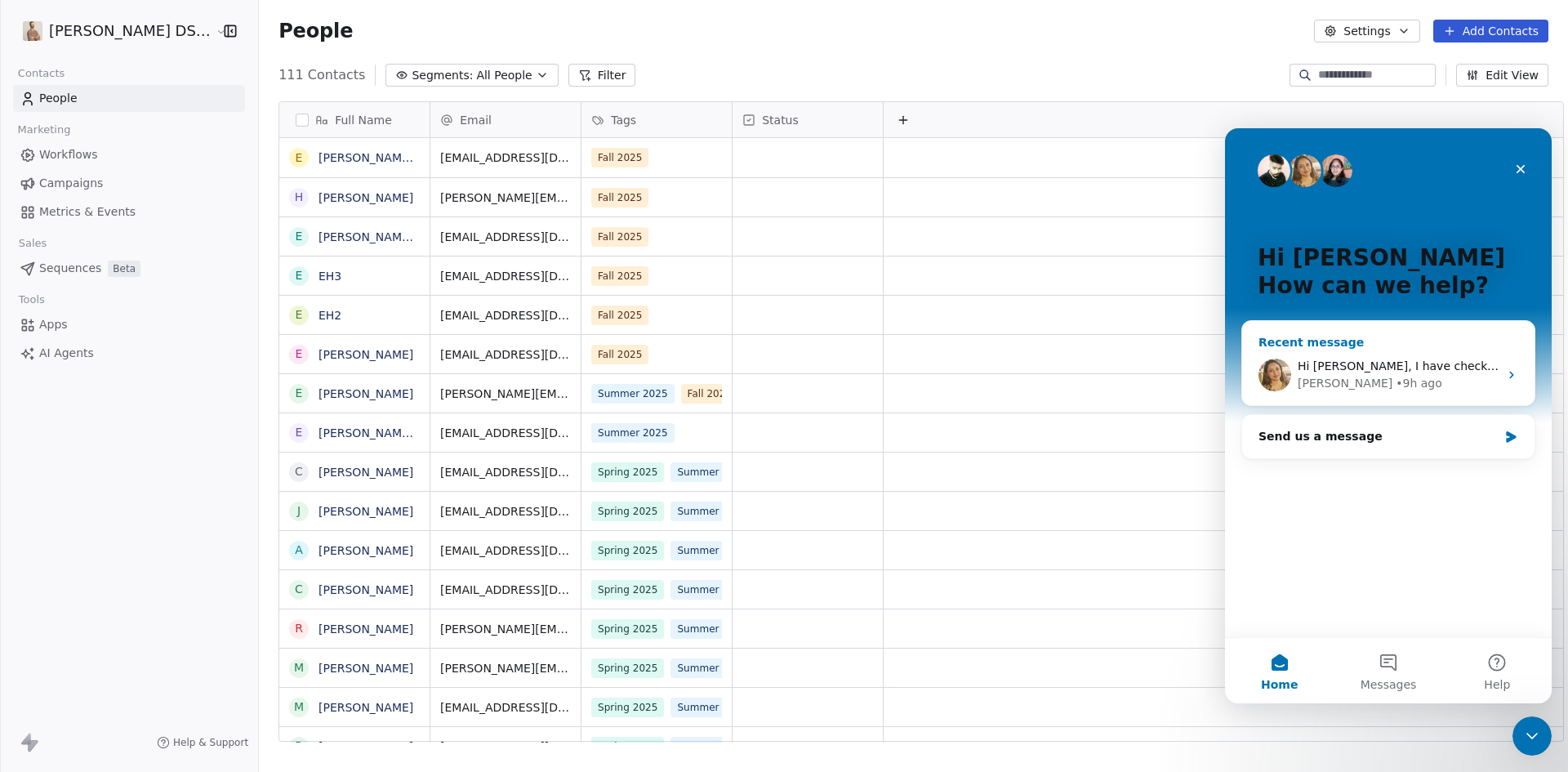
click at [1395, 378] on div "• 9h ago" at bounding box center [1418, 383] width 46 height 17
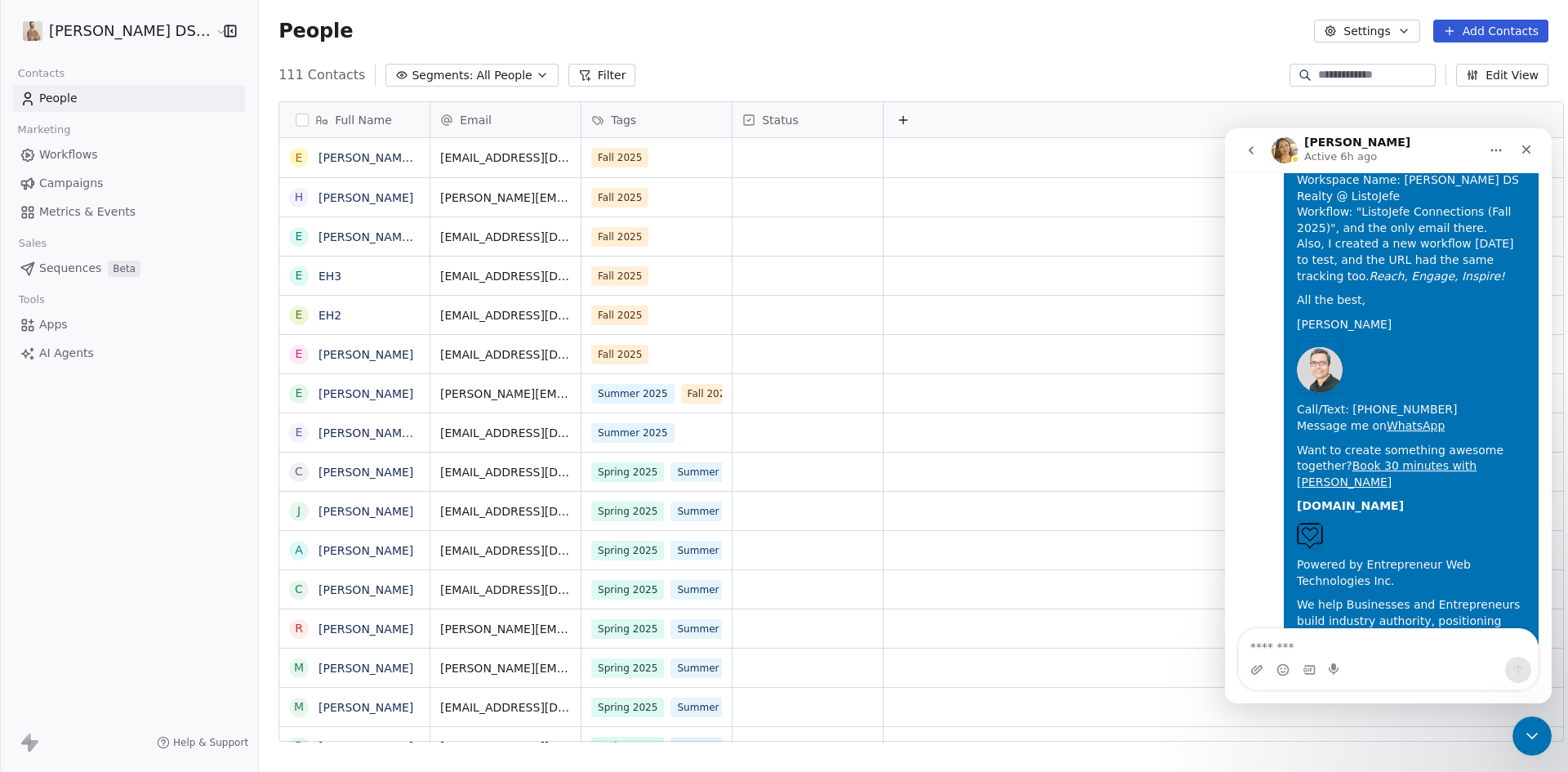
scroll to position [5906, 0]
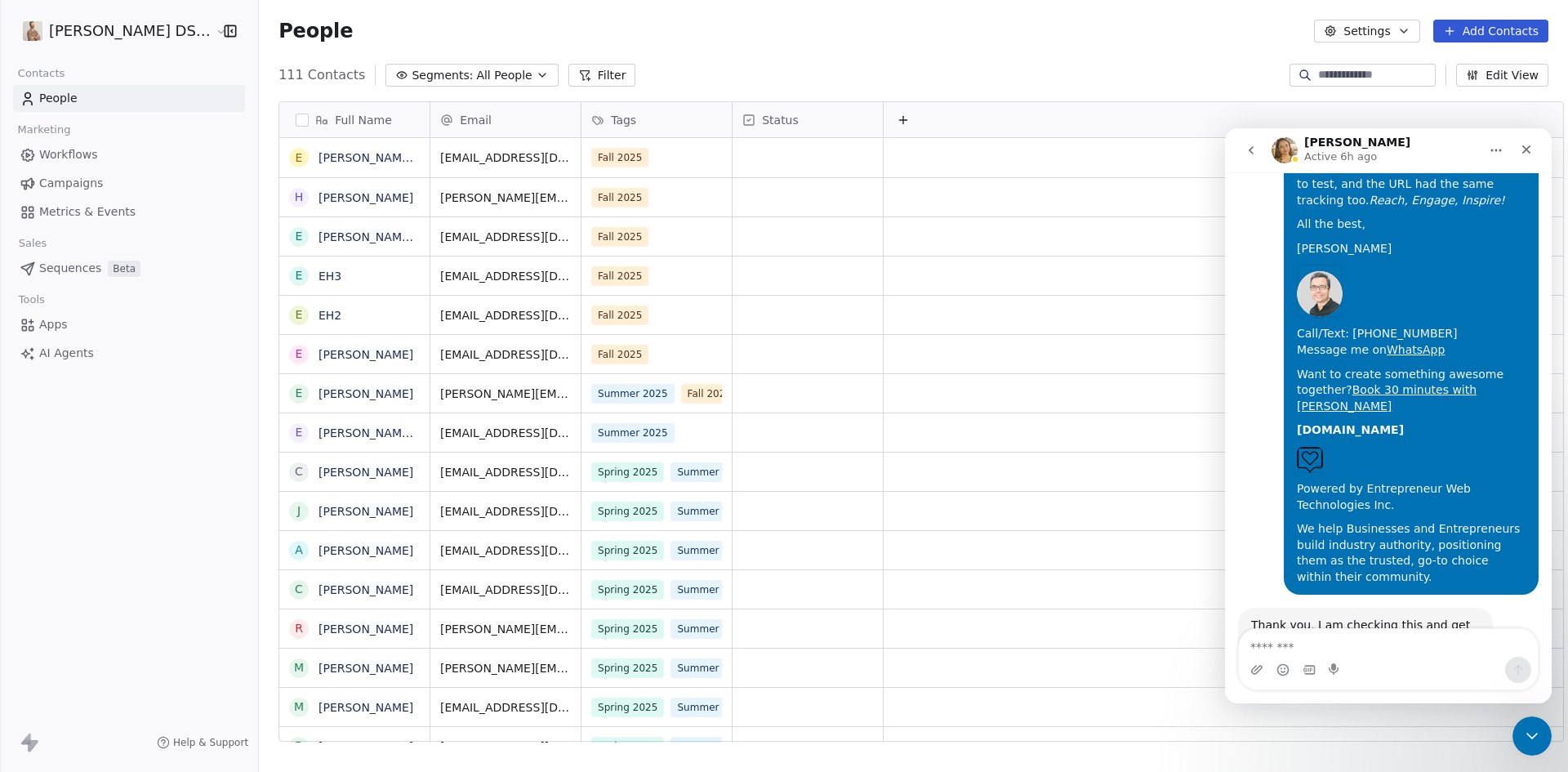
click at [83, 150] on span "Workflows" at bounding box center [68, 155] width 59 height 17
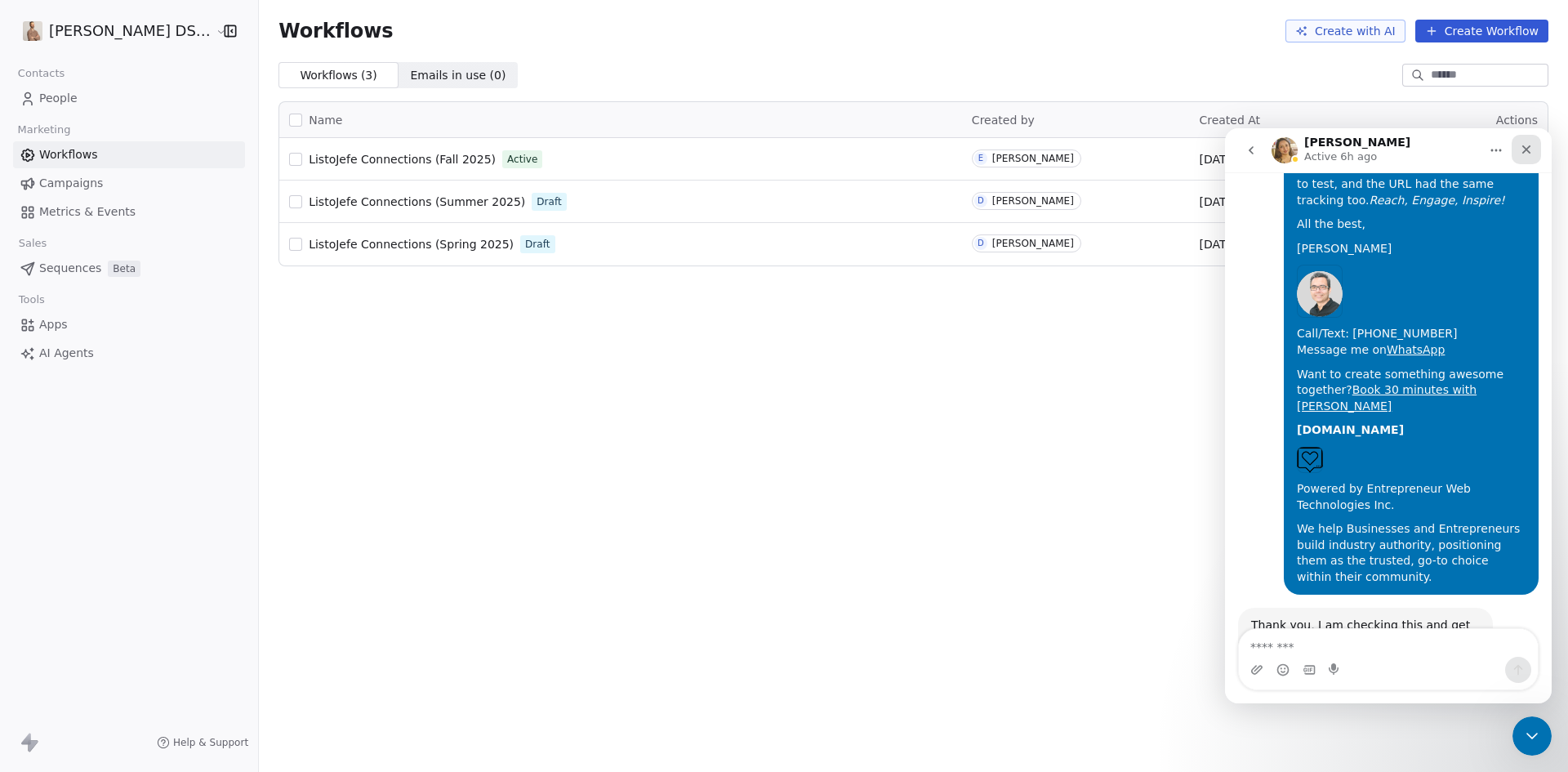
click at [1529, 149] on icon "Close" at bounding box center [1526, 150] width 13 height 13
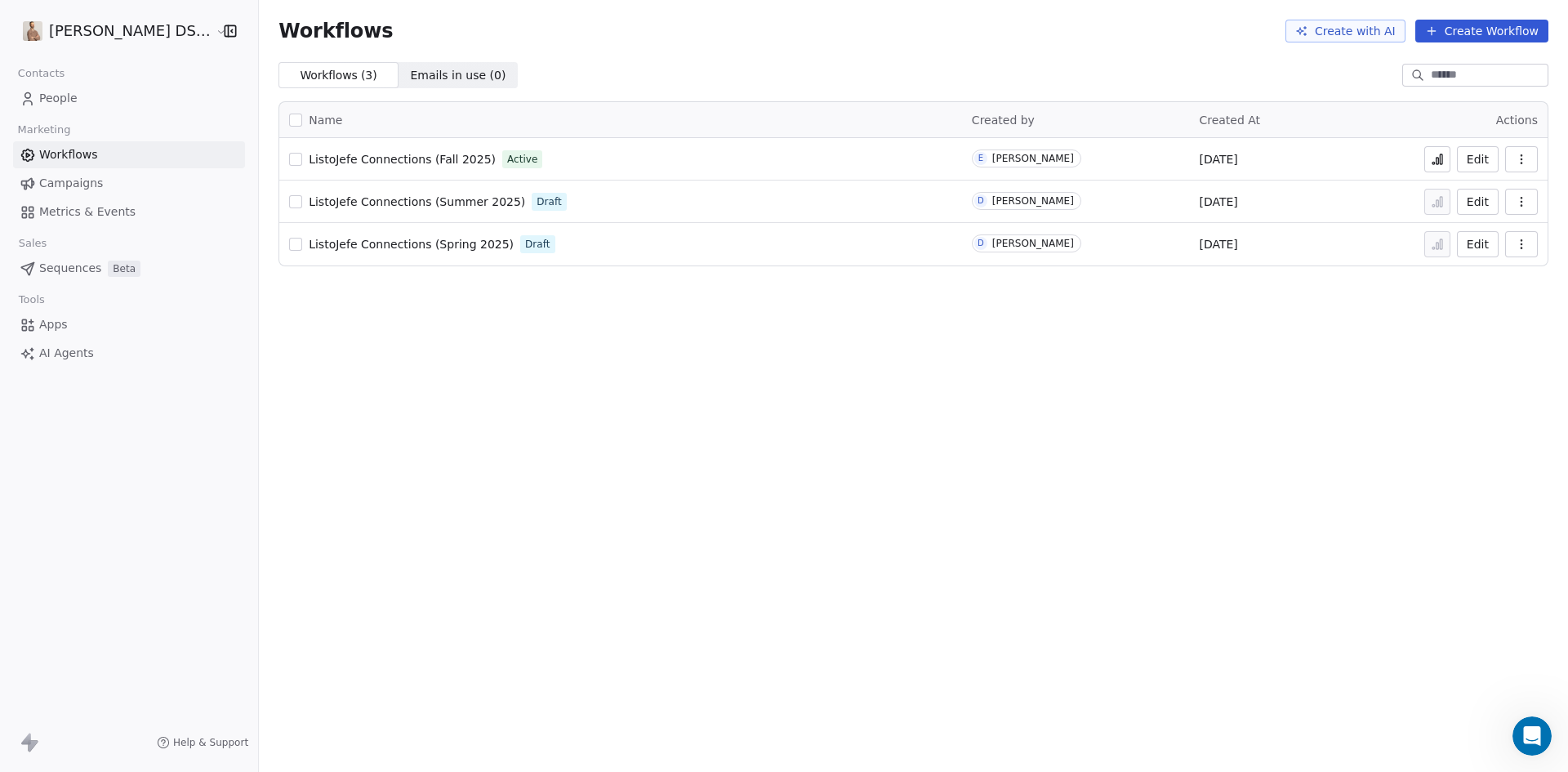
scroll to position [5906, 0]
click at [415, 159] on span "ListoJefe Connections (Fall 2025)" at bounding box center [401, 159] width 187 height 13
click at [54, 97] on span "People" at bounding box center [58, 99] width 38 height 17
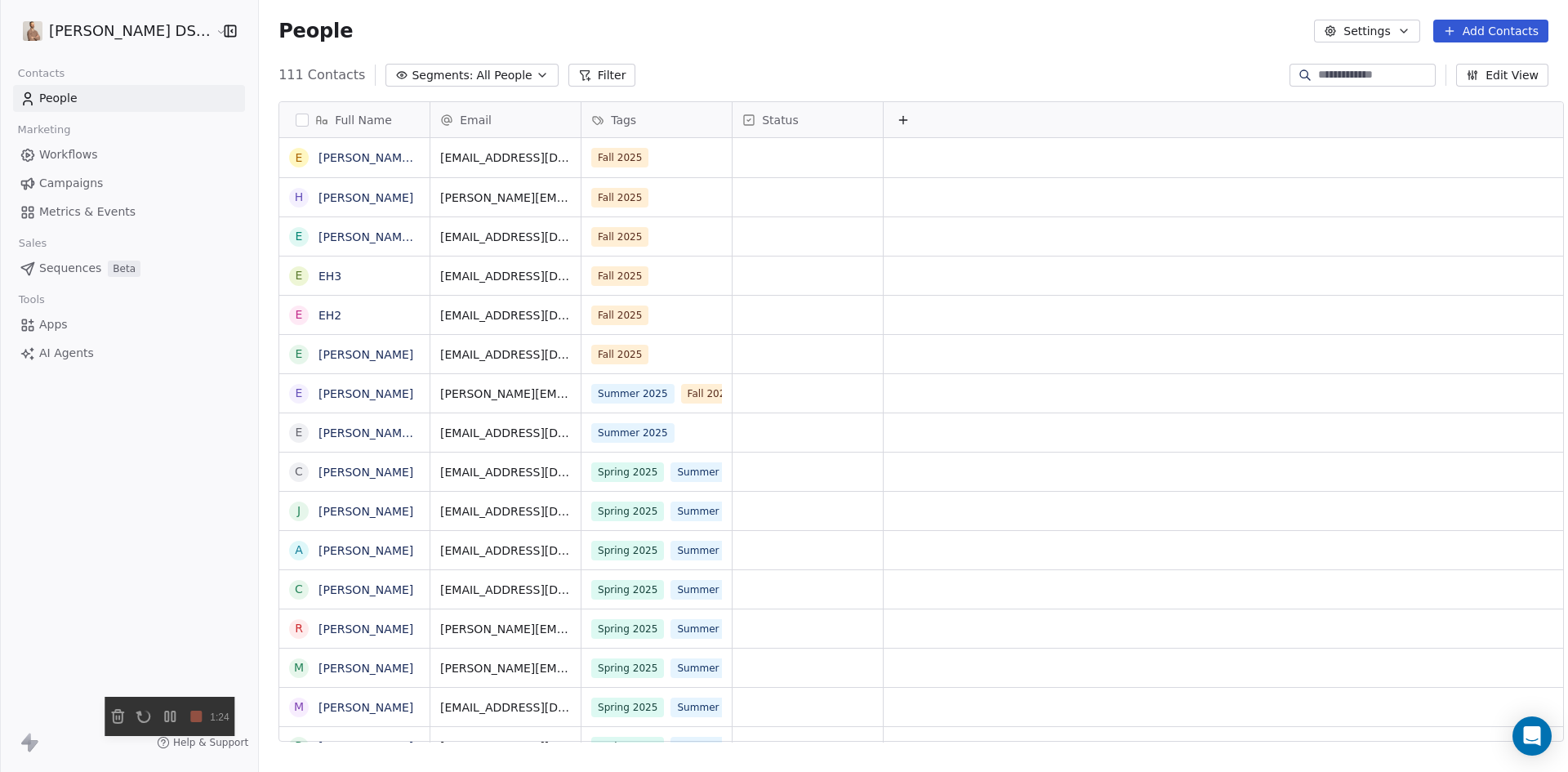
scroll to position [666, 1312]
click at [80, 29] on html "[PERSON_NAME] DS Realty Contacts People Marketing Workflows Campaigns Metrics &…" at bounding box center [784, 386] width 1568 height 772
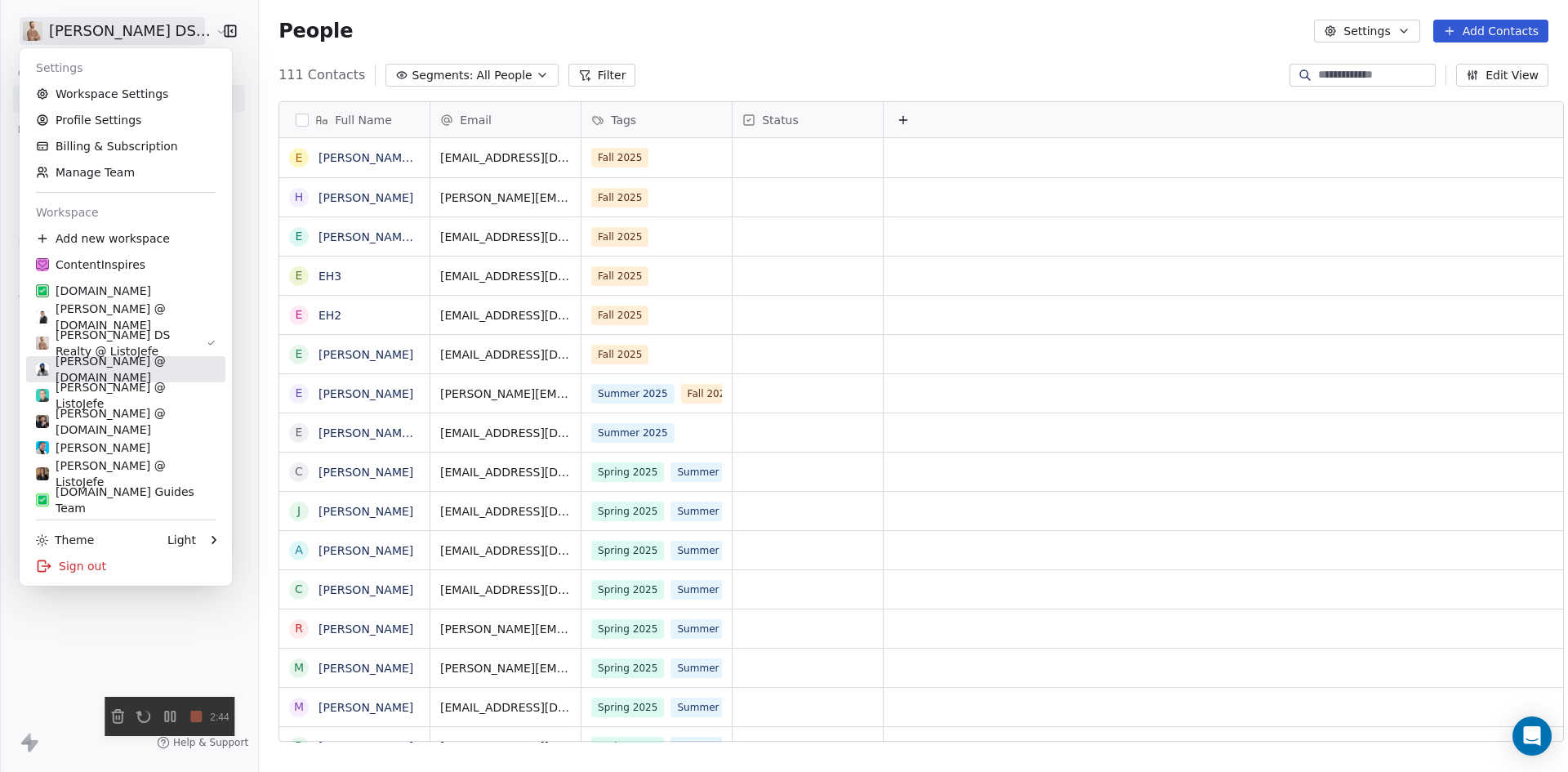
click at [77, 371] on div "[PERSON_NAME] @ [DOMAIN_NAME]" at bounding box center [125, 369] width 179 height 32
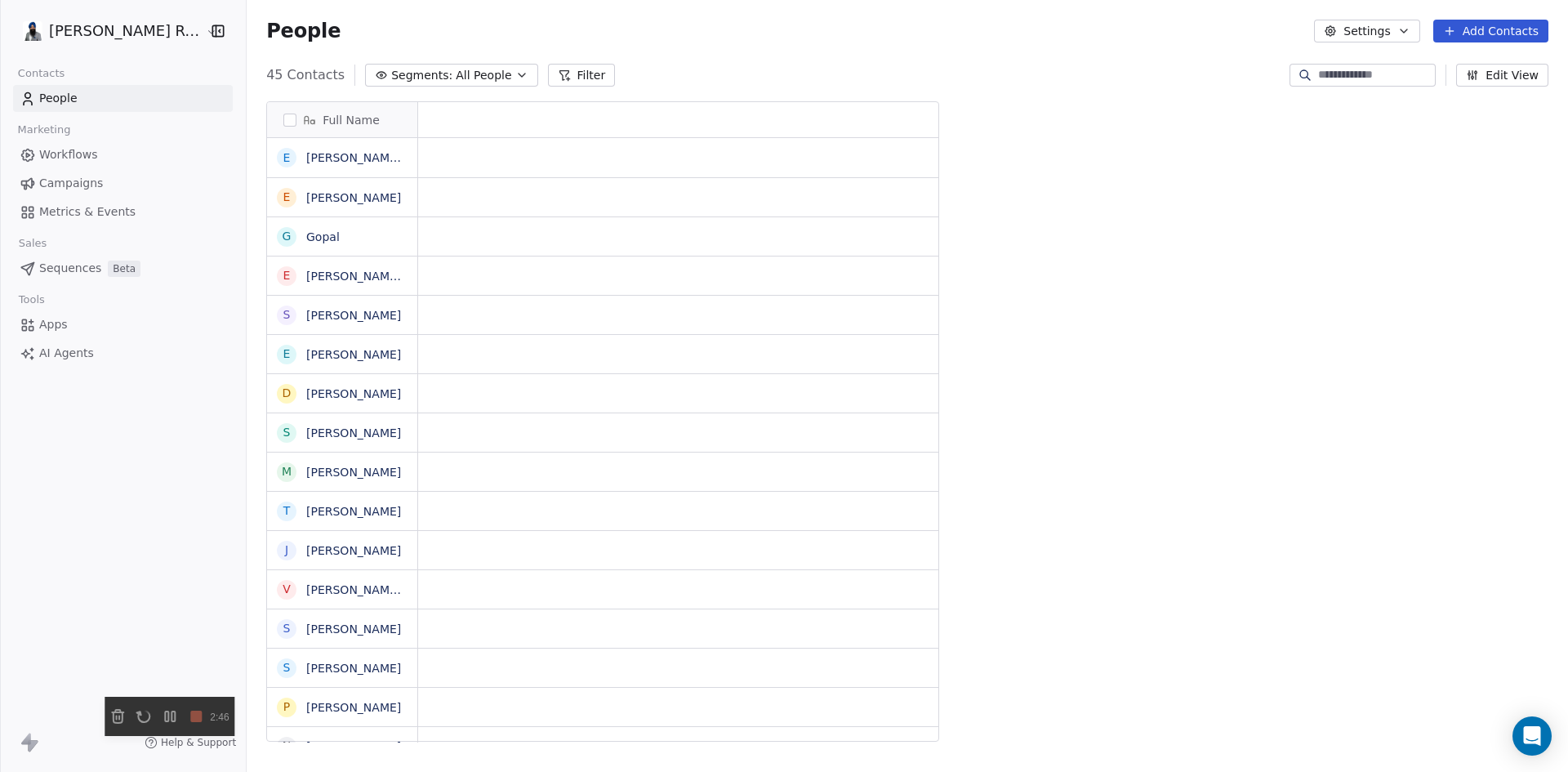
scroll to position [666, 1336]
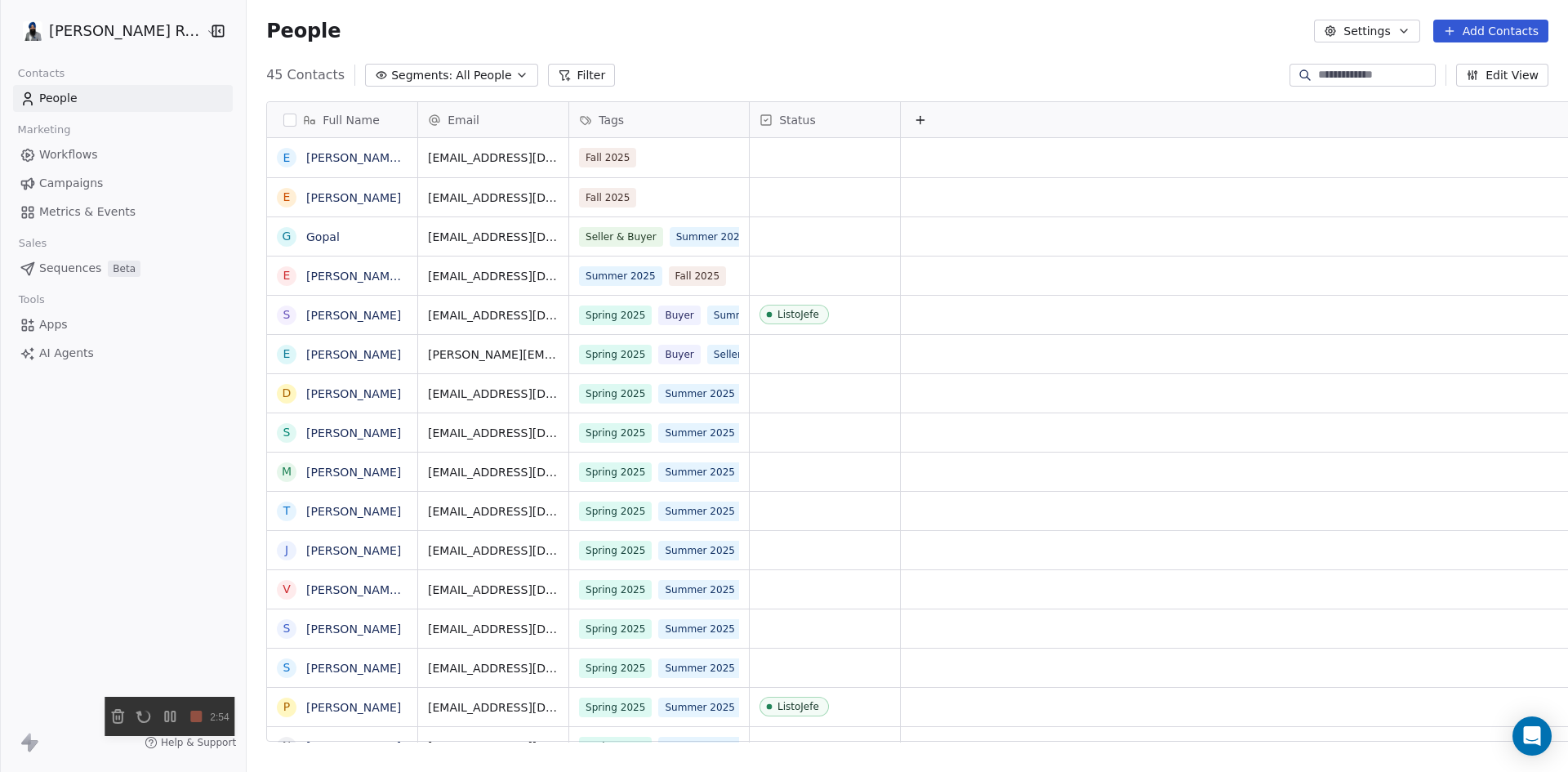
click at [62, 156] on span "Workflows" at bounding box center [68, 155] width 59 height 17
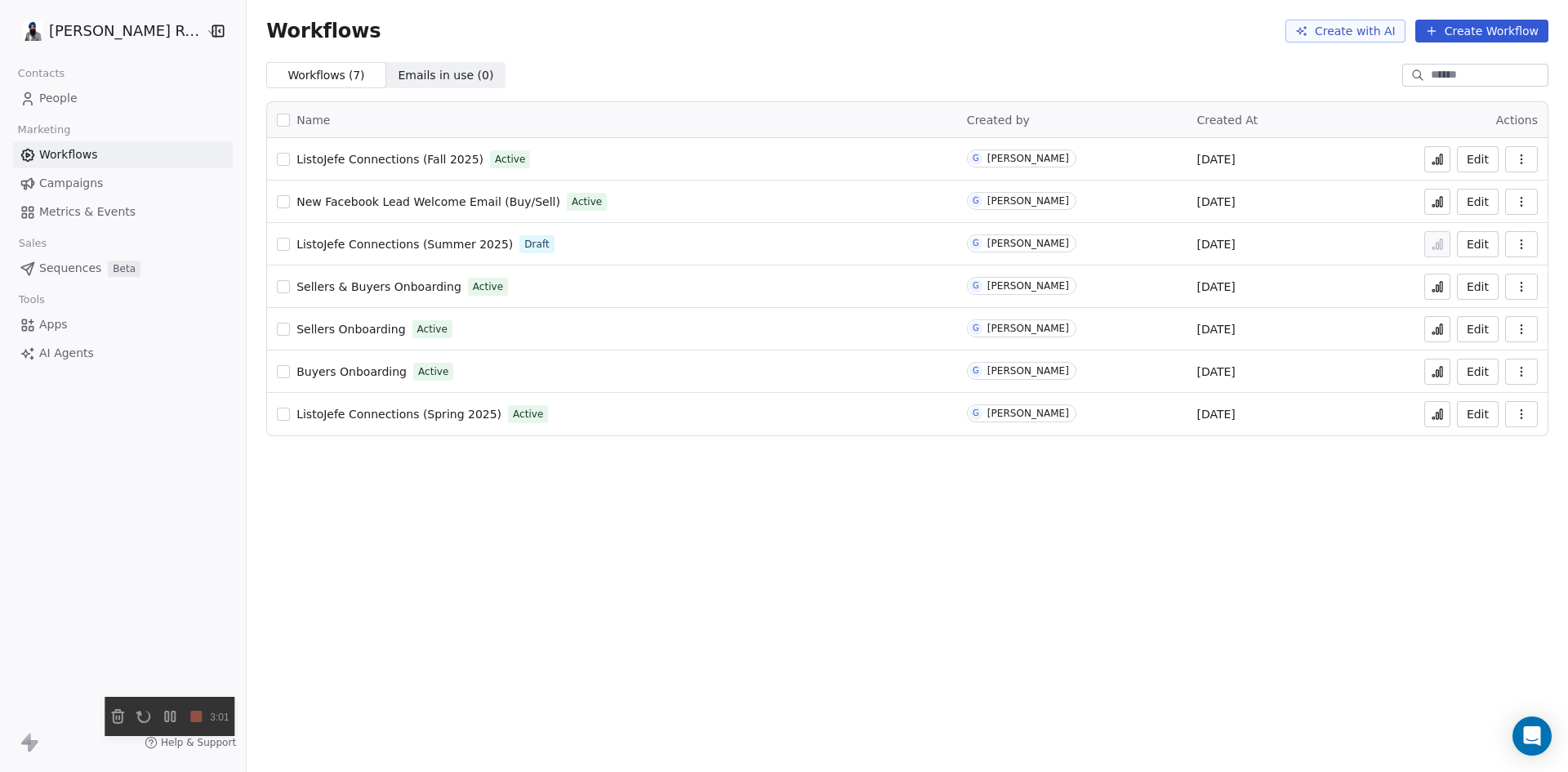
click at [373, 159] on span "ListoJefe Connections (Fall 2025)" at bounding box center [389, 159] width 187 height 13
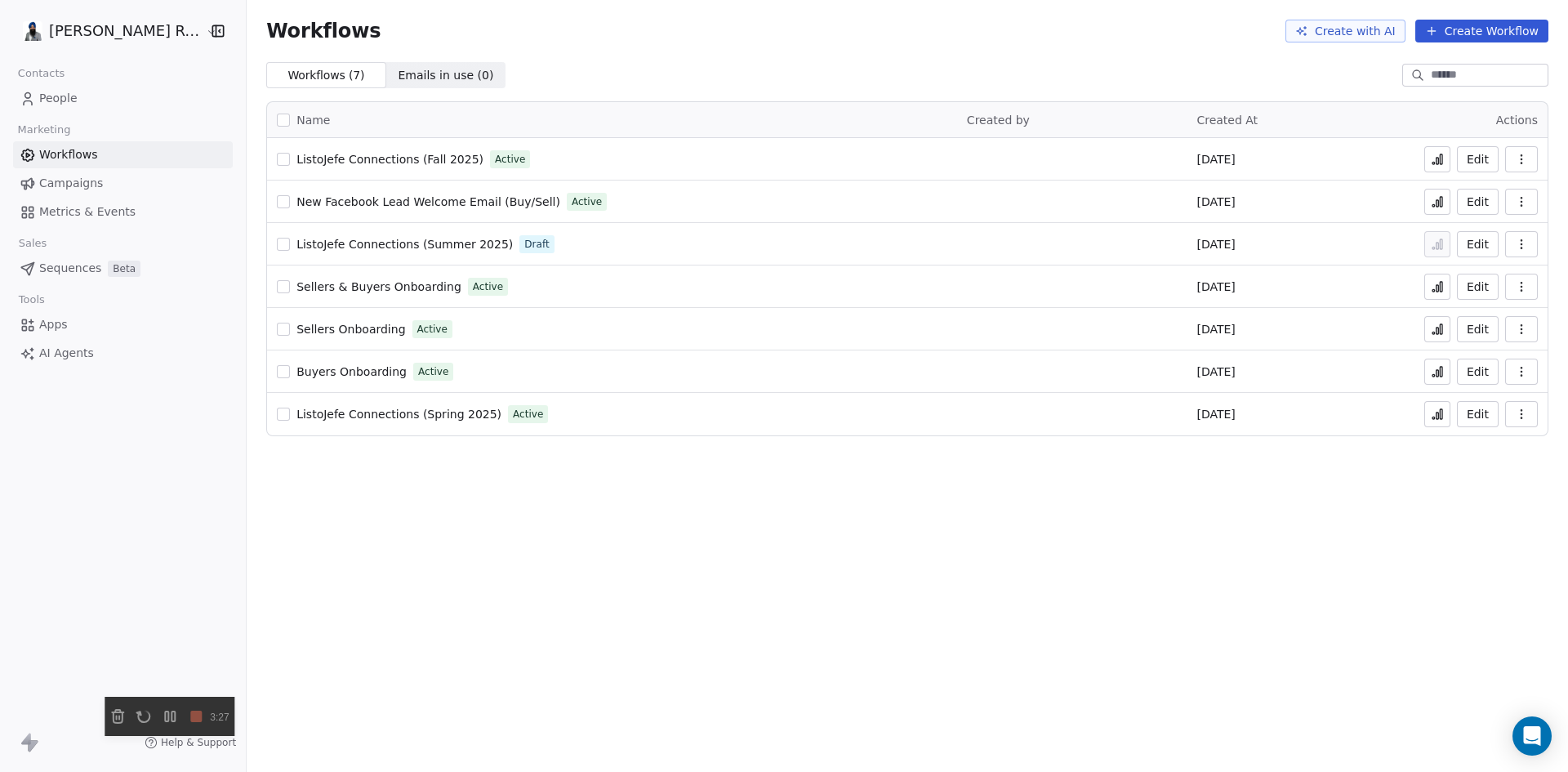
click at [73, 100] on span "People" at bounding box center [58, 99] width 38 height 17
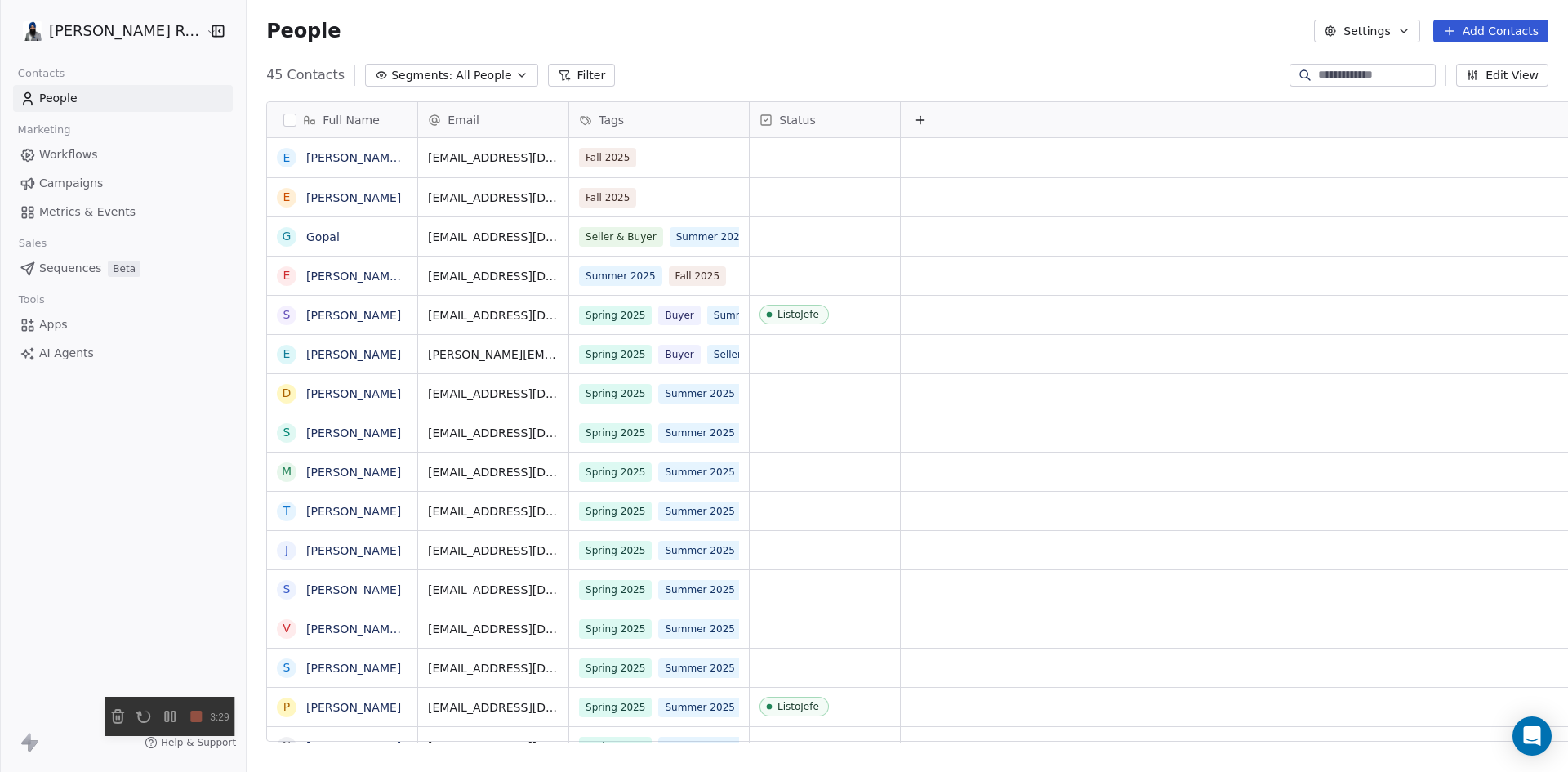
scroll to position [666, 1336]
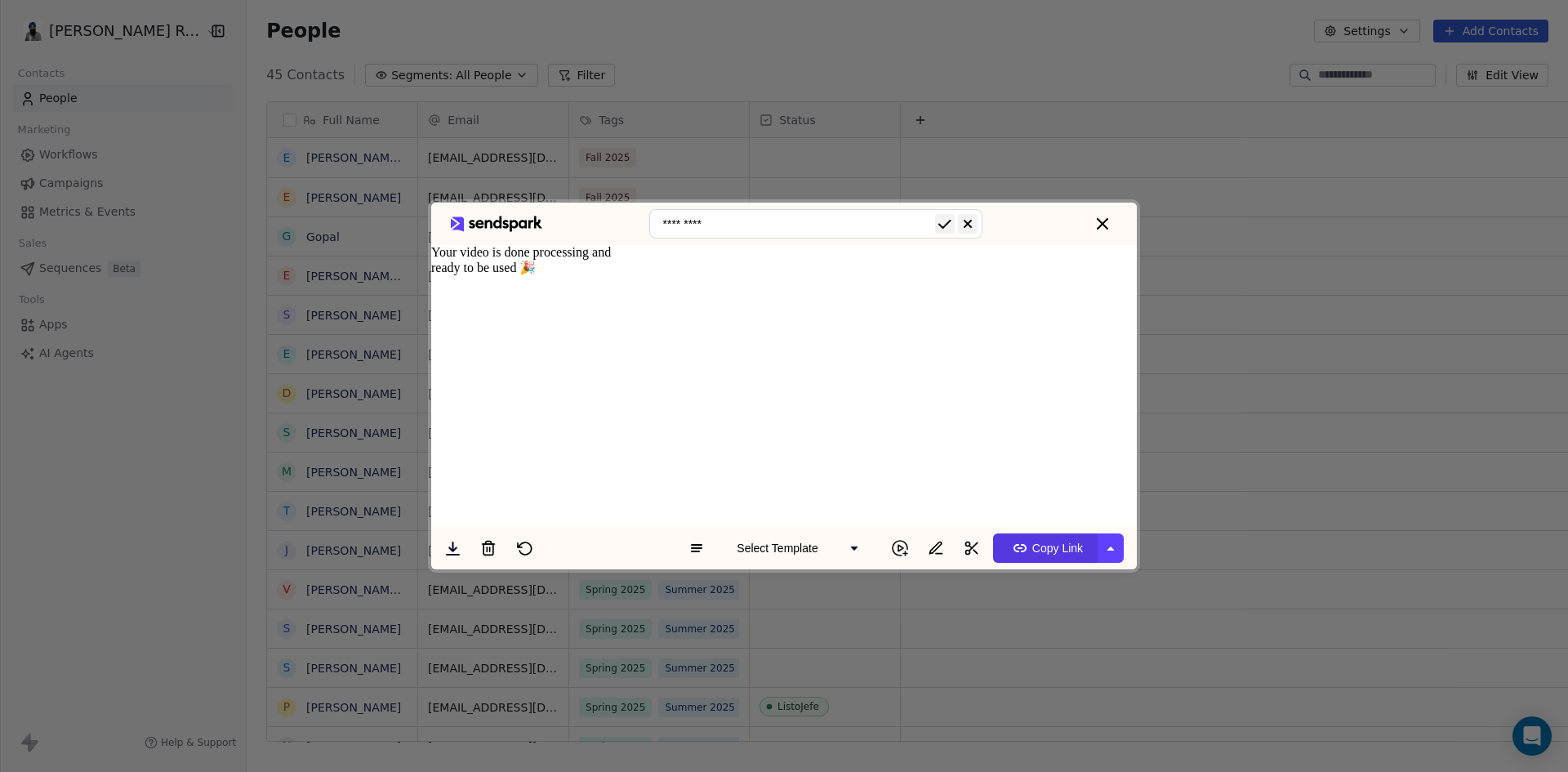
click at [1039, 561] on span "Copy Link" at bounding box center [1044, 548] width 75 height 27
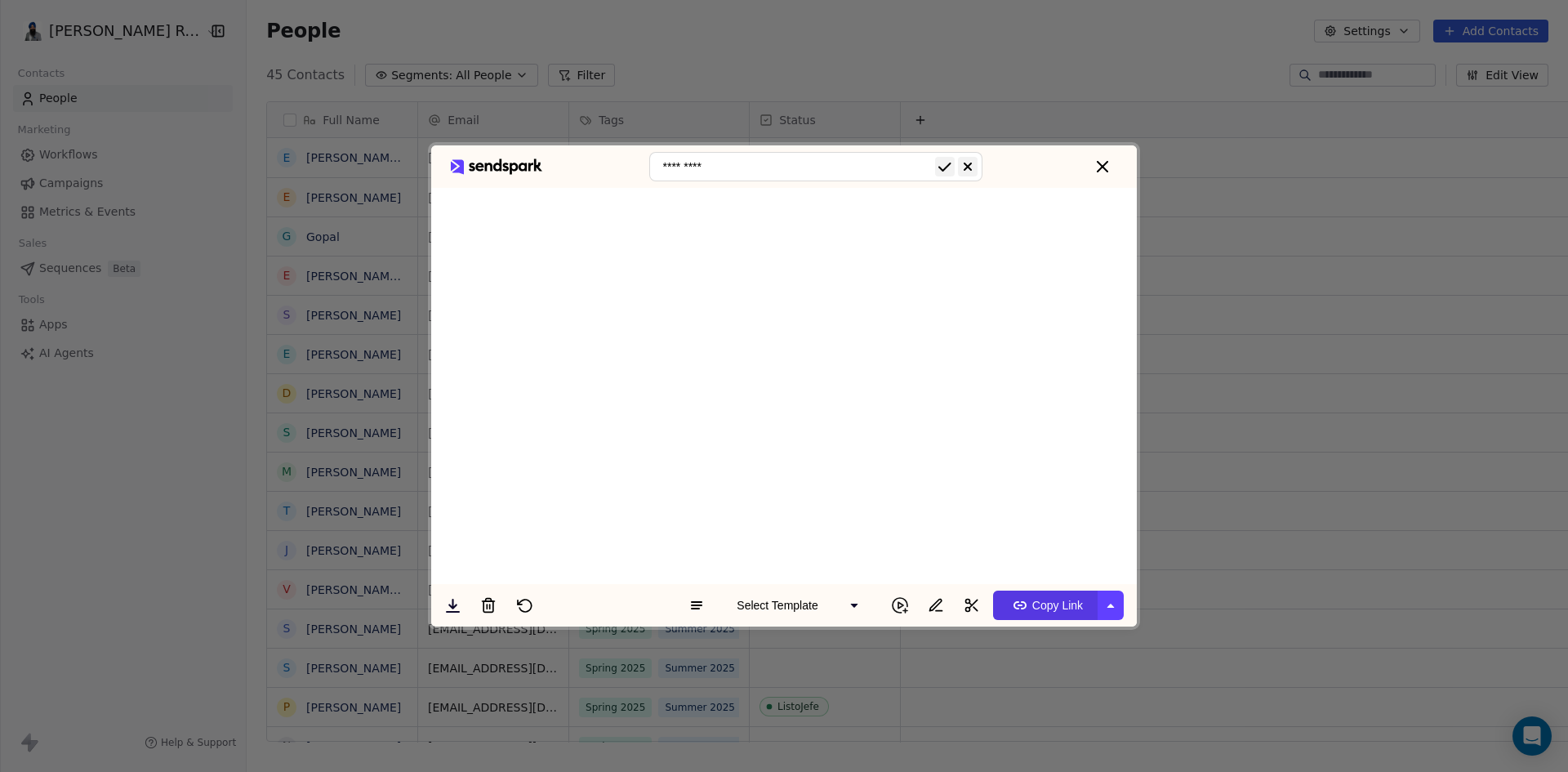
click at [1044, 606] on span "Copy Link" at bounding box center [1044, 605] width 75 height 27
click at [735, 167] on input "*********" at bounding box center [815, 166] width 333 height 29
type input "**********"
click at [942, 167] on icon "submit" at bounding box center [945, 166] width 20 height 20
click at [1055, 607] on span "Copy Link" at bounding box center [1044, 605] width 75 height 27
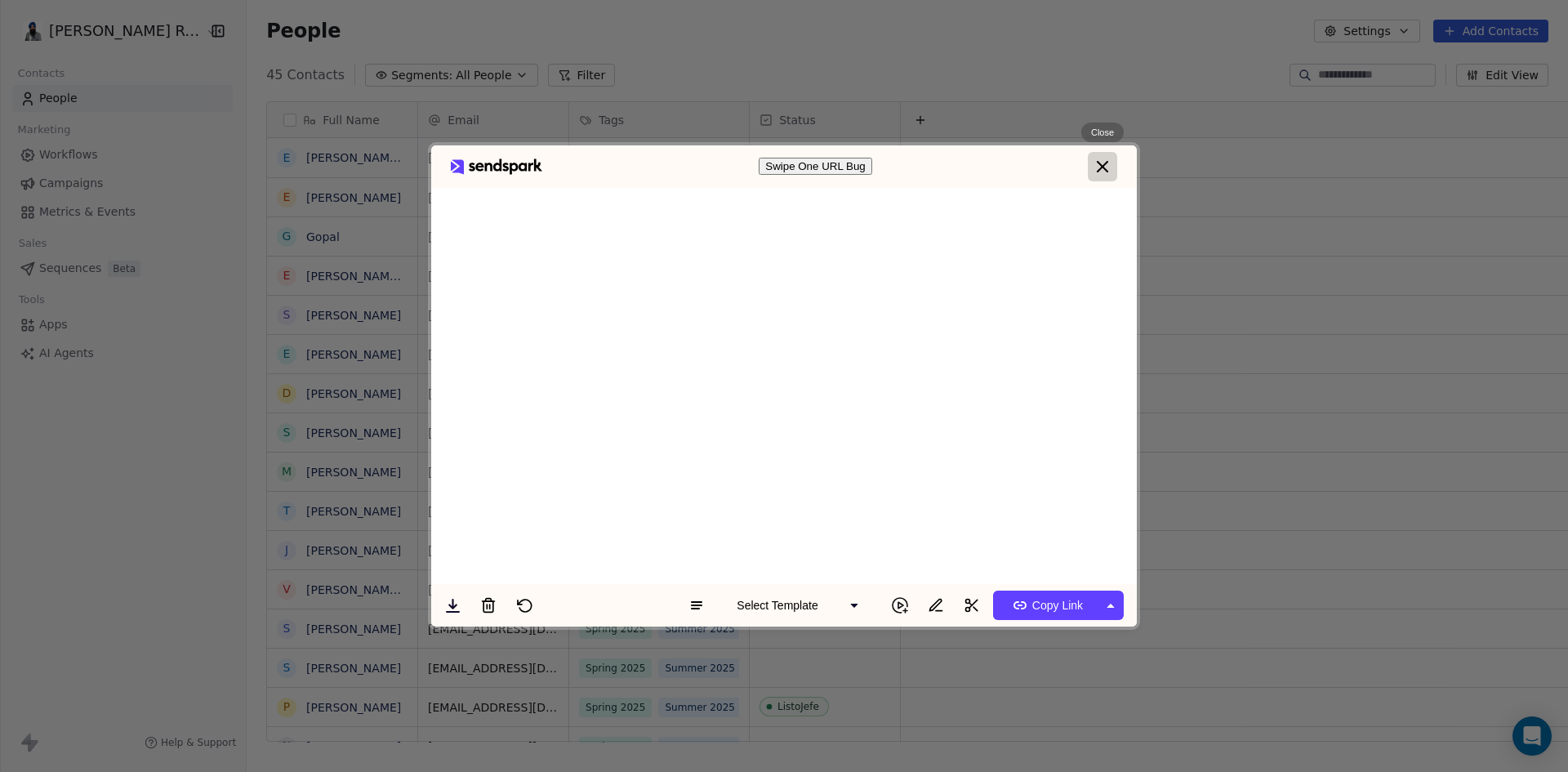
click at [1101, 162] on icon "close" at bounding box center [1102, 167] width 11 height 11
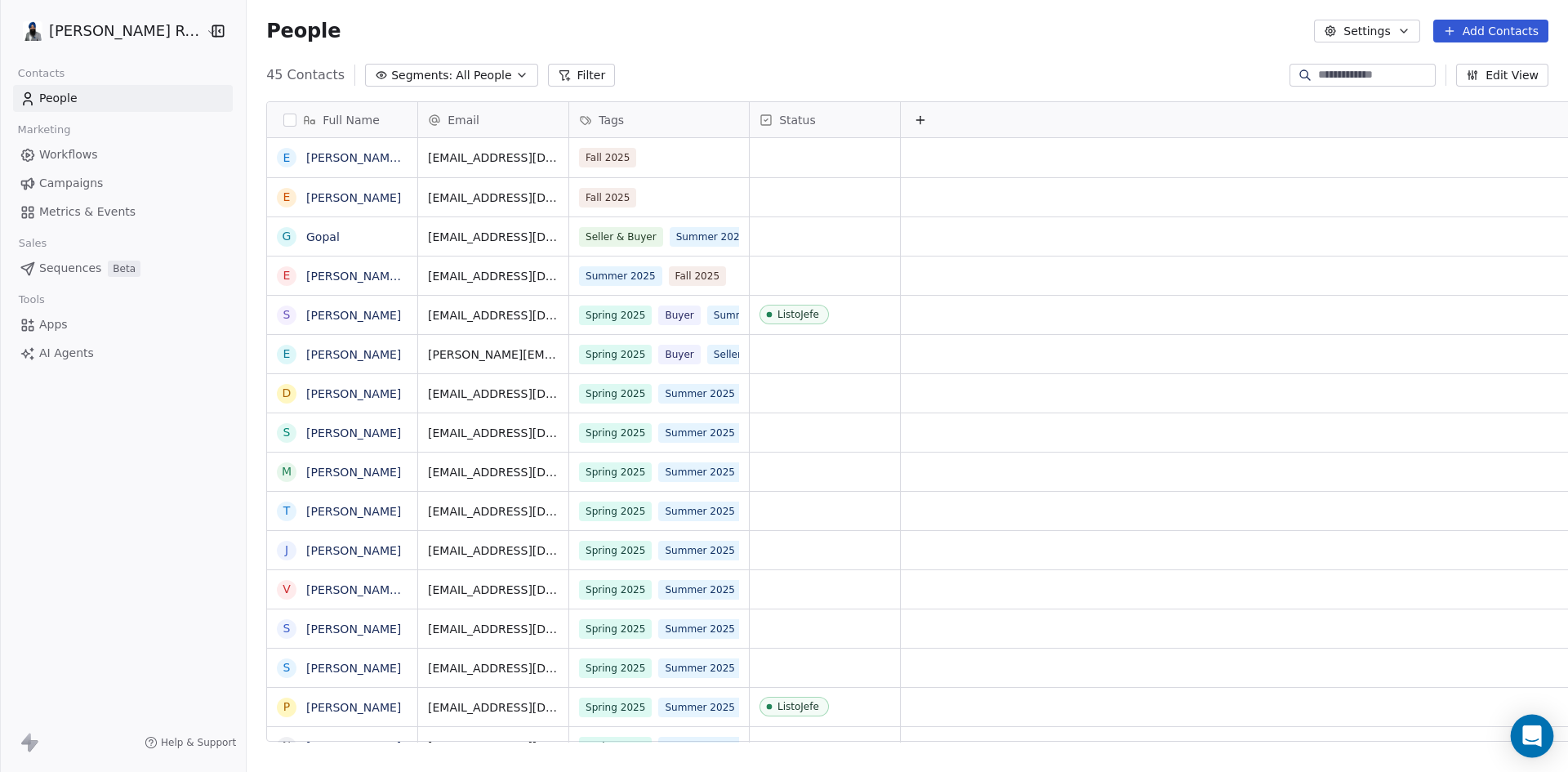
click at [1533, 726] on icon "Open Intercom Messenger" at bounding box center [1532, 735] width 21 height 21
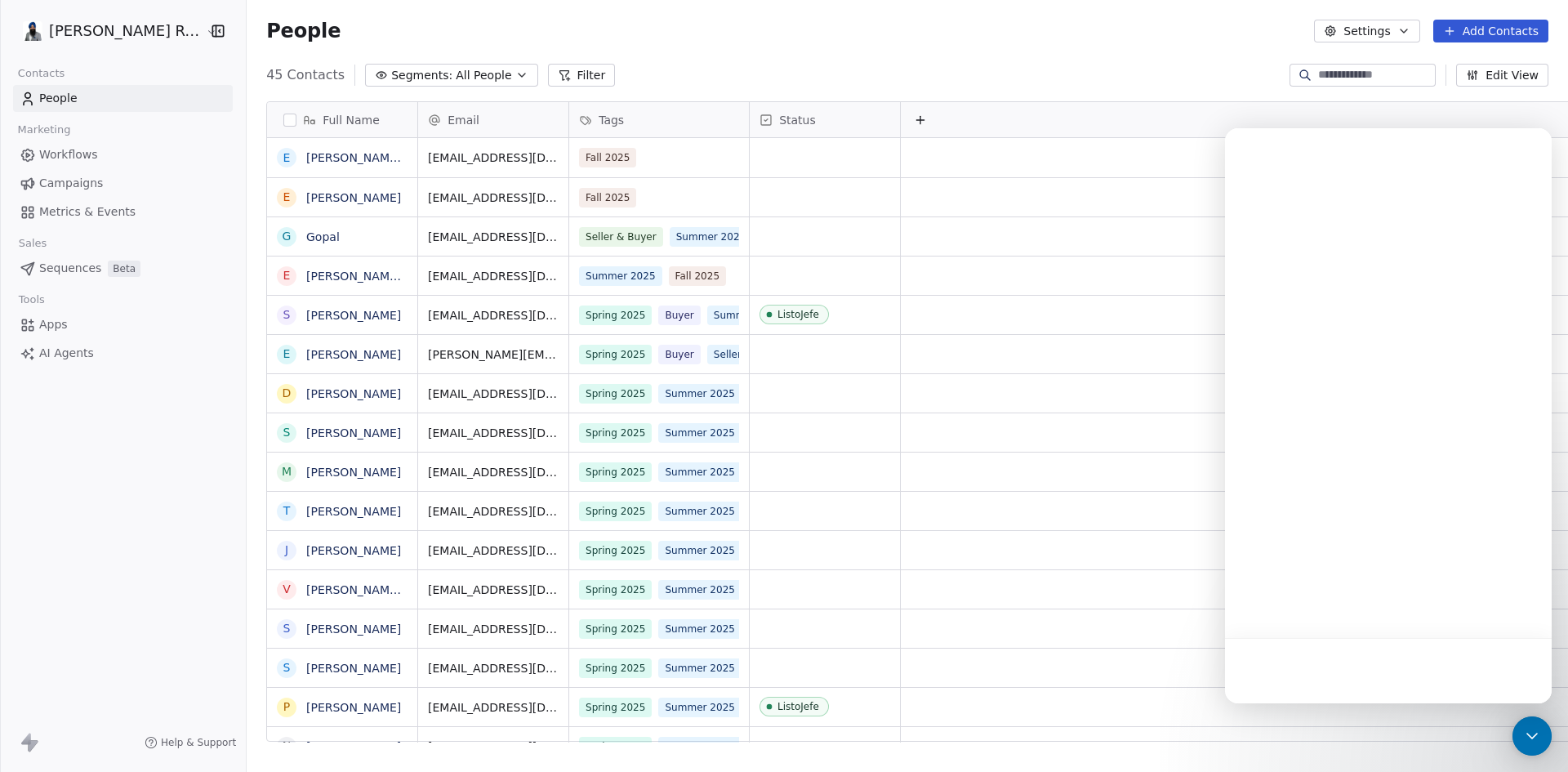
scroll to position [0, 0]
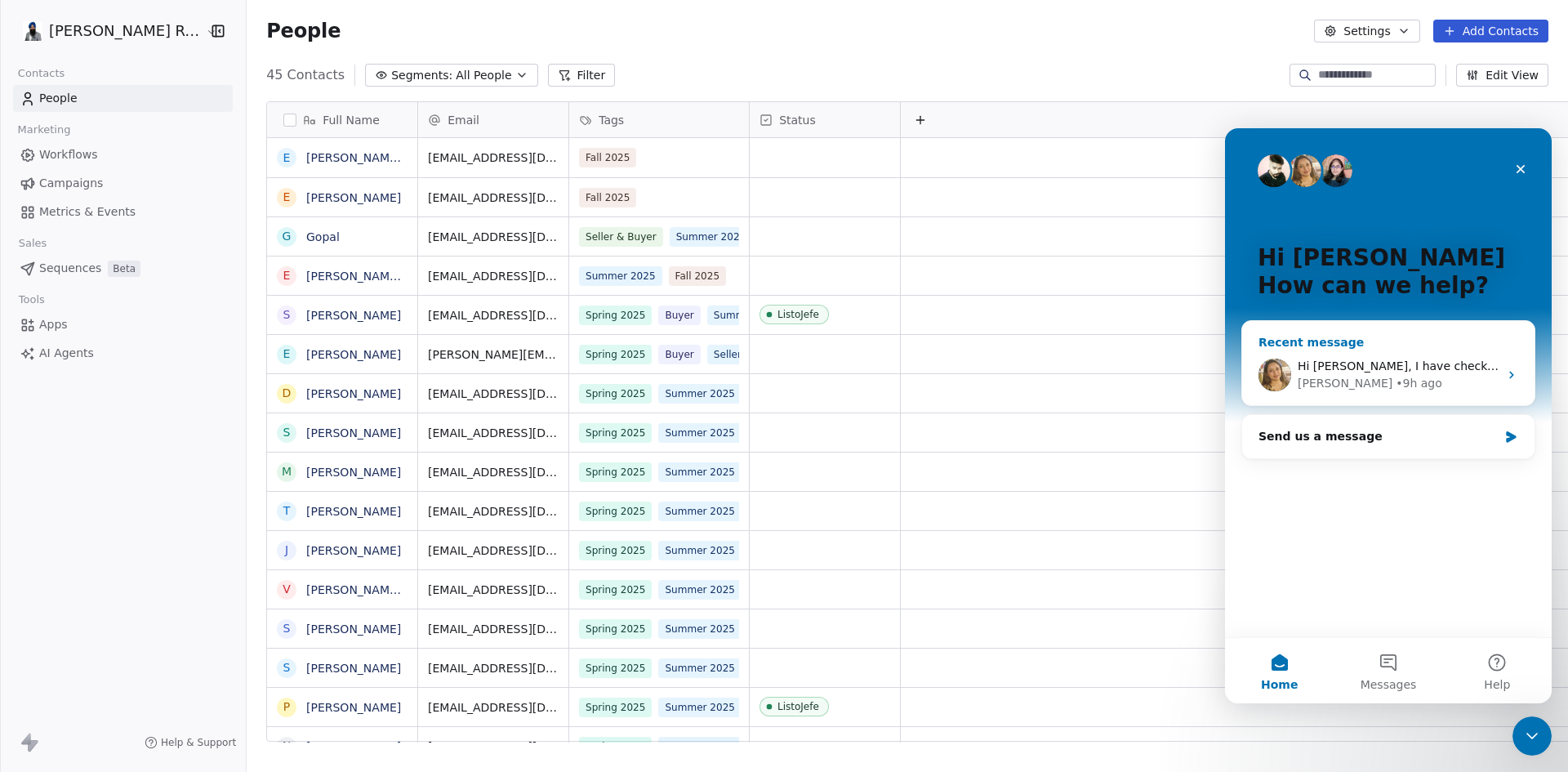
click at [1327, 378] on div "[PERSON_NAME]" at bounding box center [1345, 383] width 95 height 17
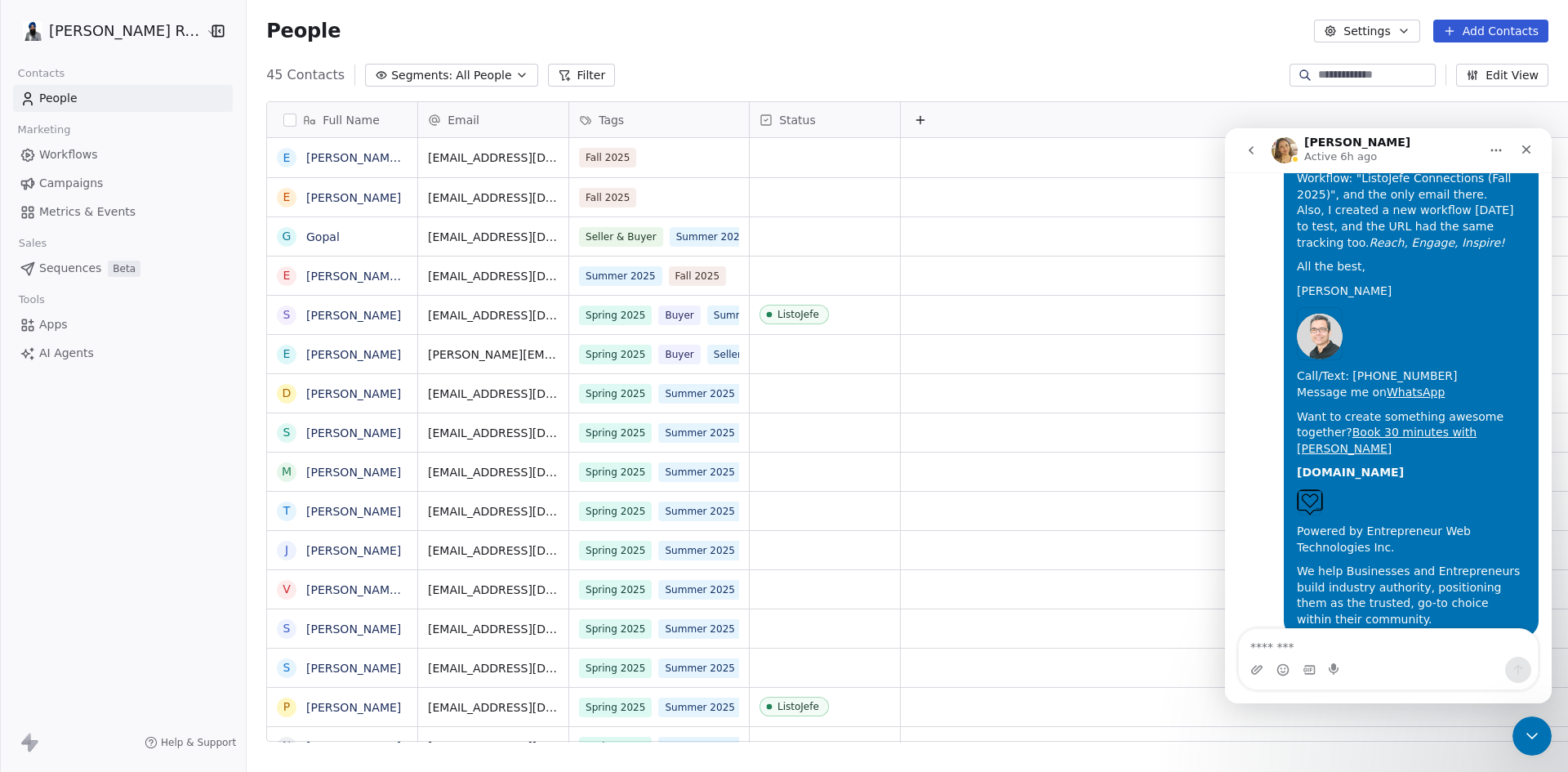
scroll to position [5906, 0]
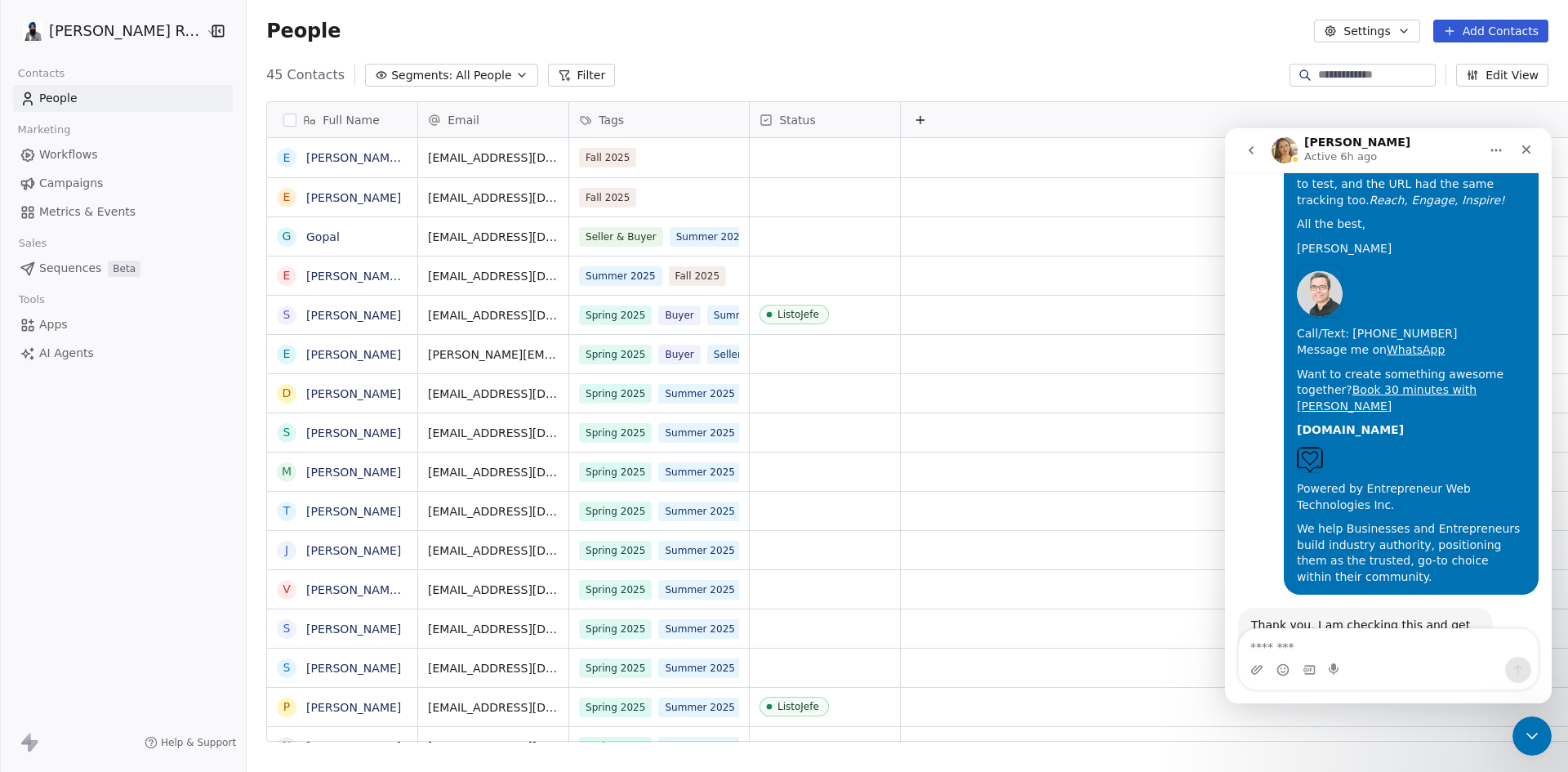
click at [1299, 647] on textarea "Message…" at bounding box center [1388, 642] width 299 height 28
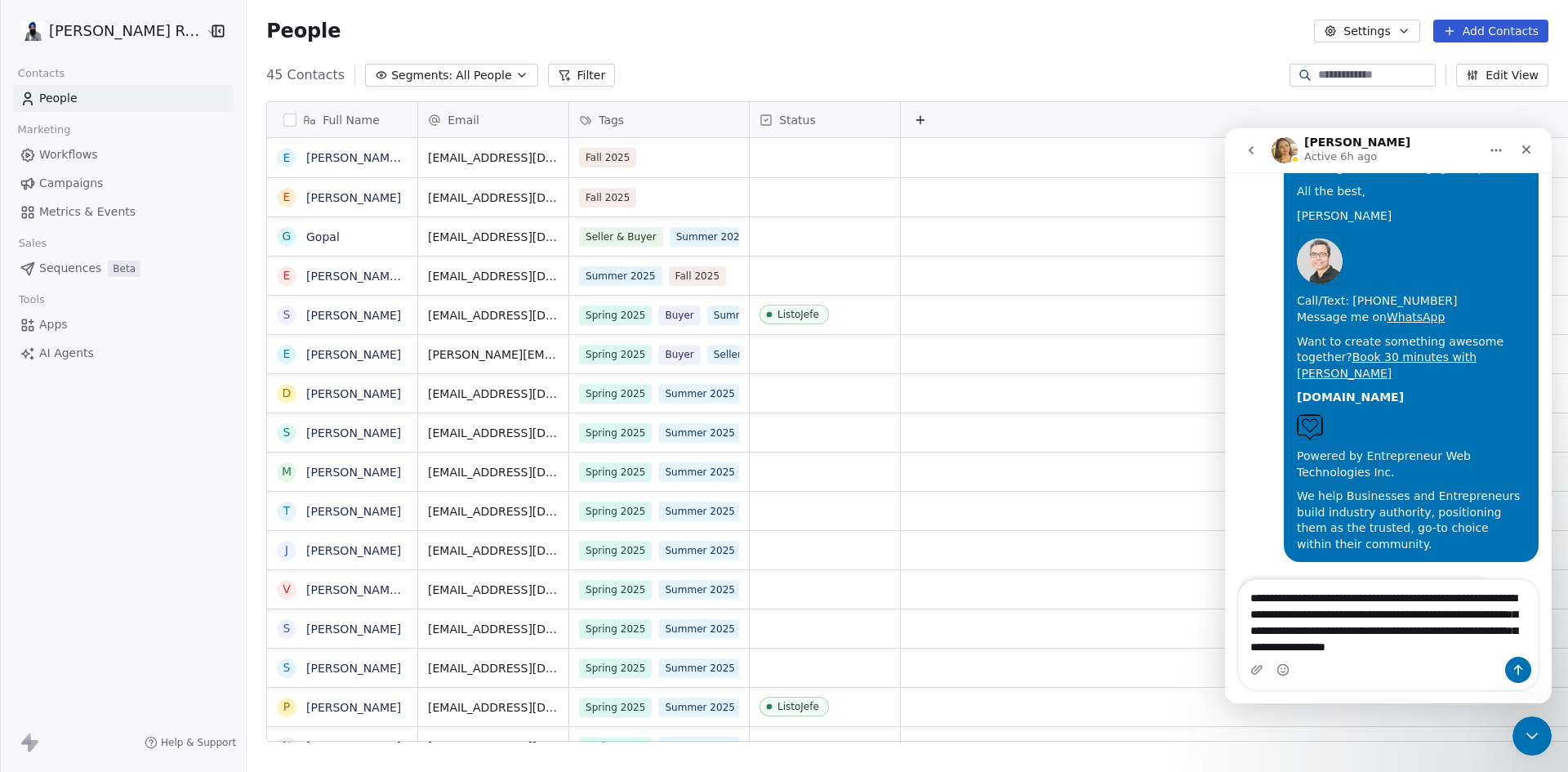
scroll to position [5971, 0]
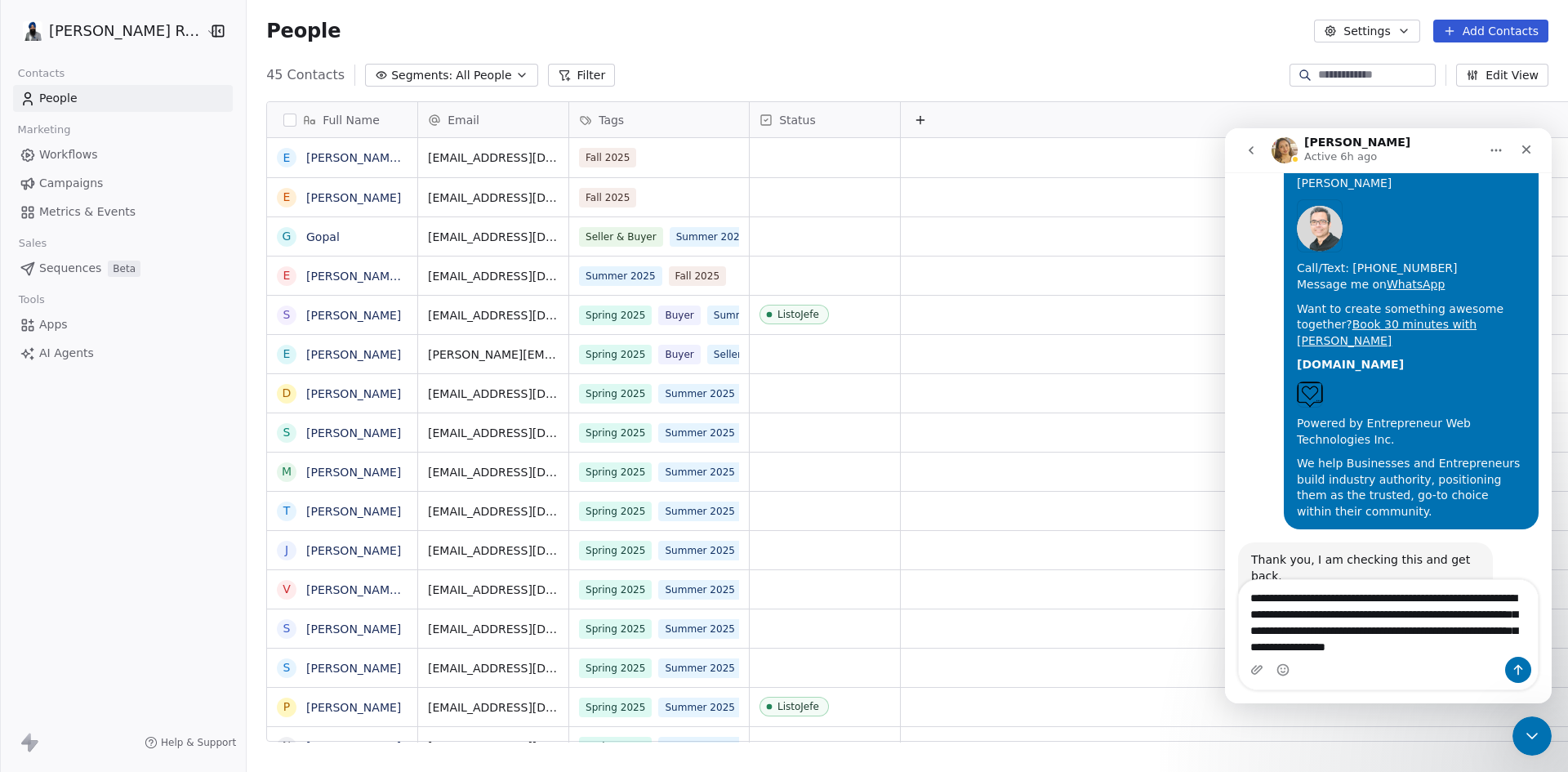
click at [1289, 598] on textarea "**********" at bounding box center [1388, 626] width 299 height 93
click at [1326, 614] on textarea "**********" at bounding box center [1388, 626] width 299 height 93
click at [1251, 580] on textarea "**********" at bounding box center [1388, 626] width 299 height 93
drag, startPoint x: 1302, startPoint y: 611, endPoint x: 1354, endPoint y: 627, distance: 54.4
click at [1305, 611] on textarea "**********" at bounding box center [1388, 626] width 299 height 93
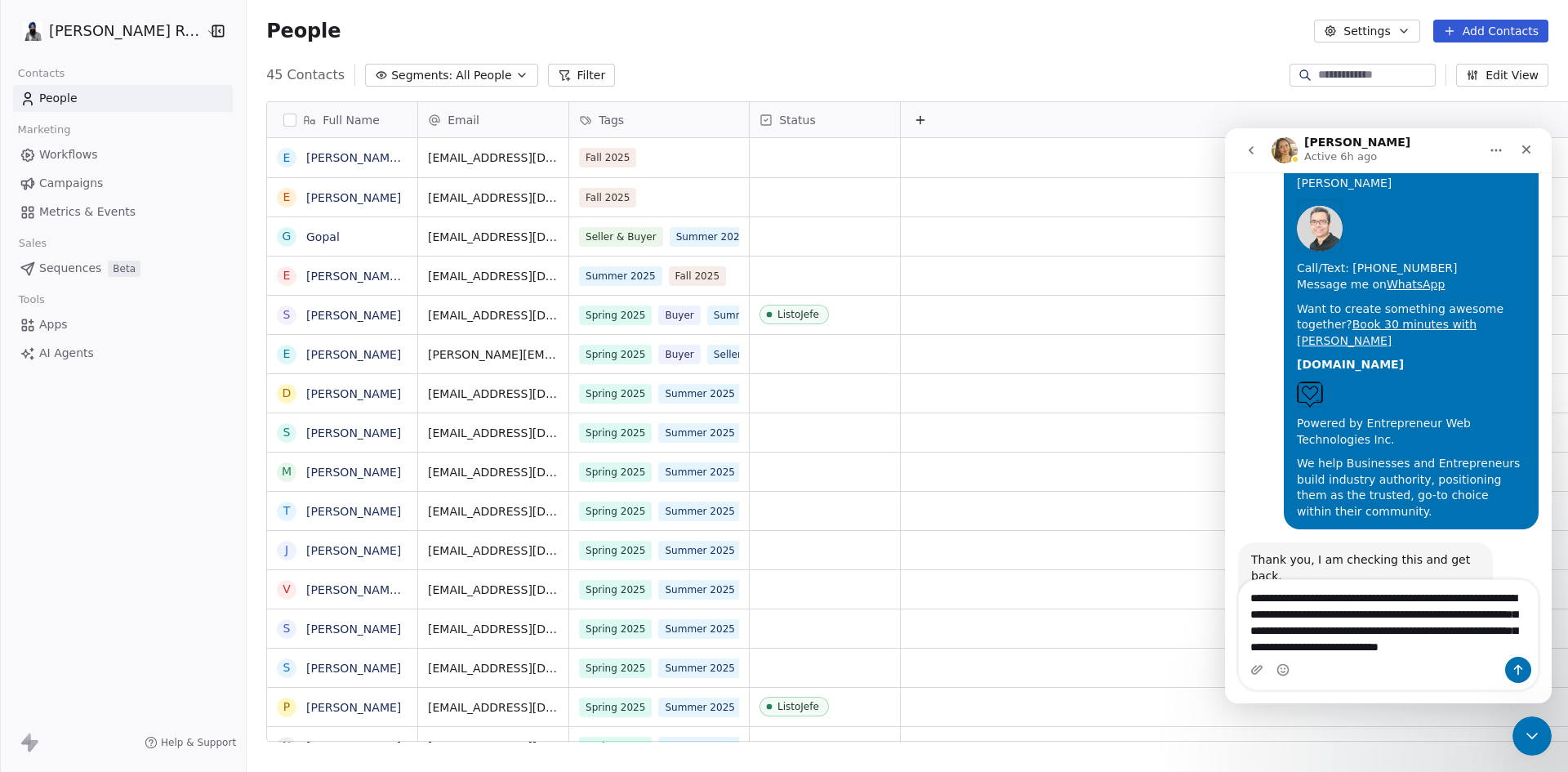
drag, startPoint x: 1422, startPoint y: 616, endPoint x: 1462, endPoint y: 630, distance: 42.4
click at [1423, 616] on textarea "**********" at bounding box center [1388, 626] width 299 height 93
type textarea "**********"
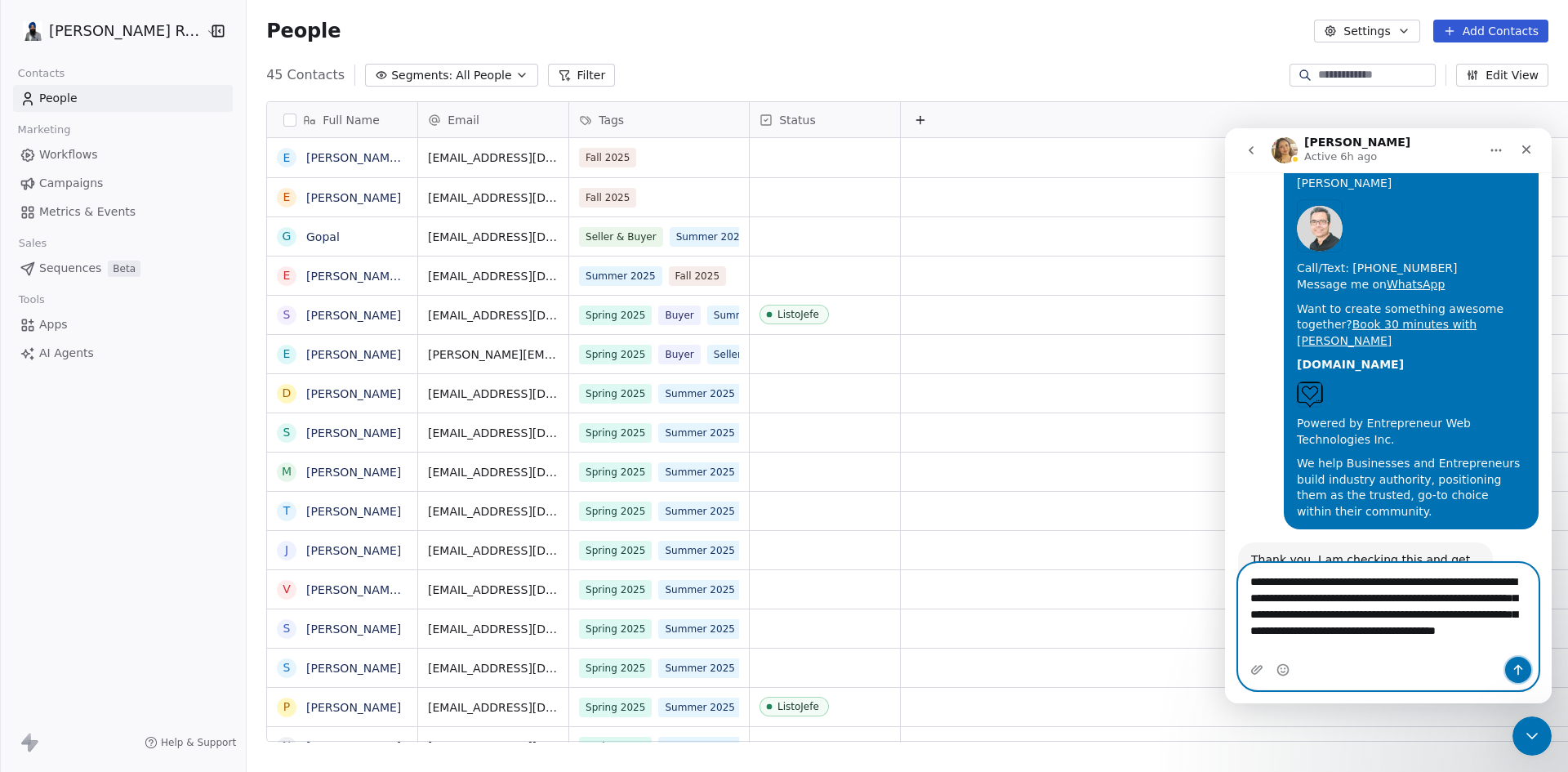
click at [1514, 672] on icon "Send a message…" at bounding box center [1518, 670] width 13 height 13
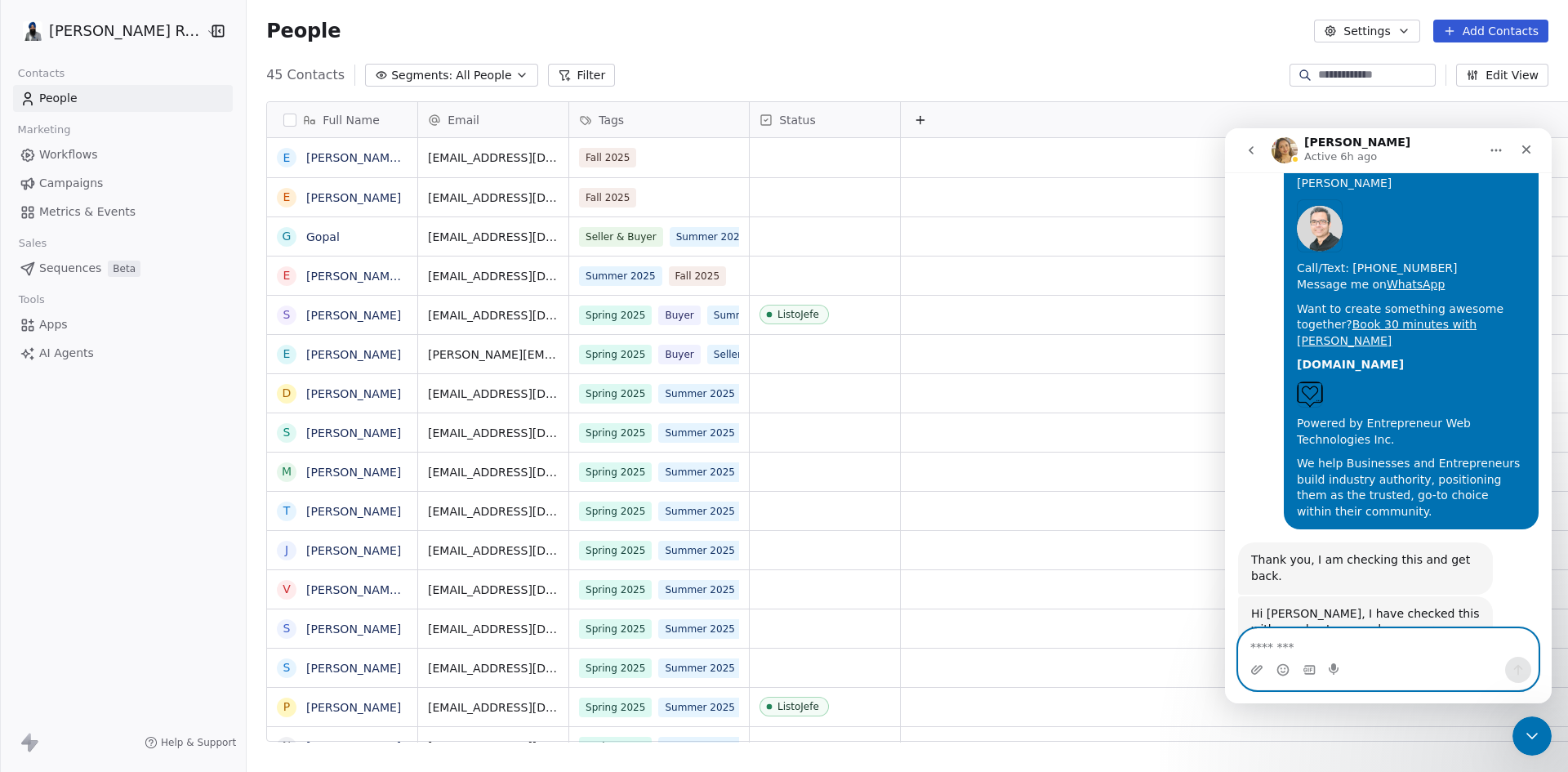
scroll to position [6034, 0]
